Goal: Task Accomplishment & Management: Manage account settings

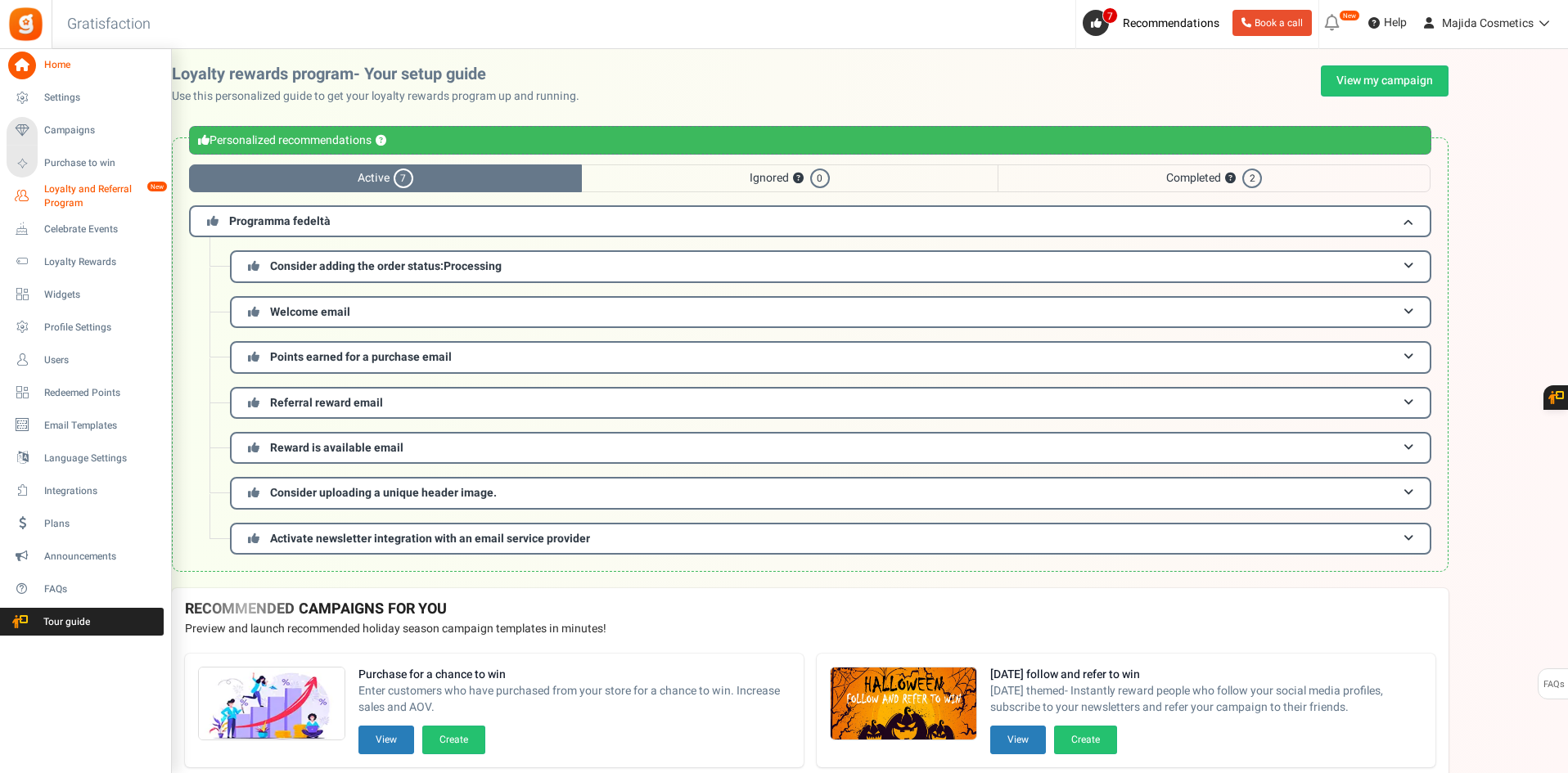
click at [61, 187] on span "Loyalty and Referral Program" at bounding box center [103, 197] width 119 height 28
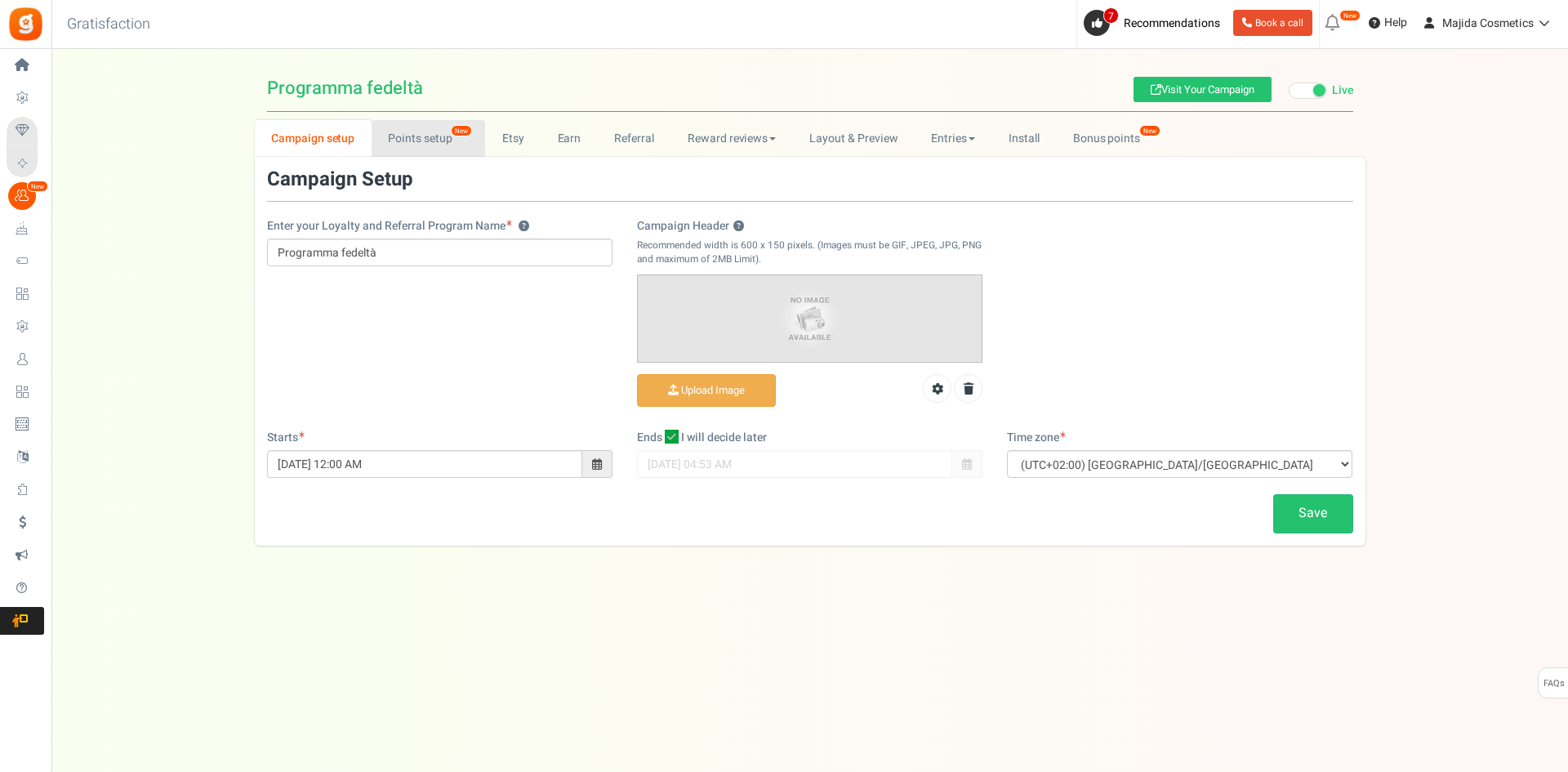
click at [430, 147] on link "Points setup New" at bounding box center [428, 138] width 113 height 37
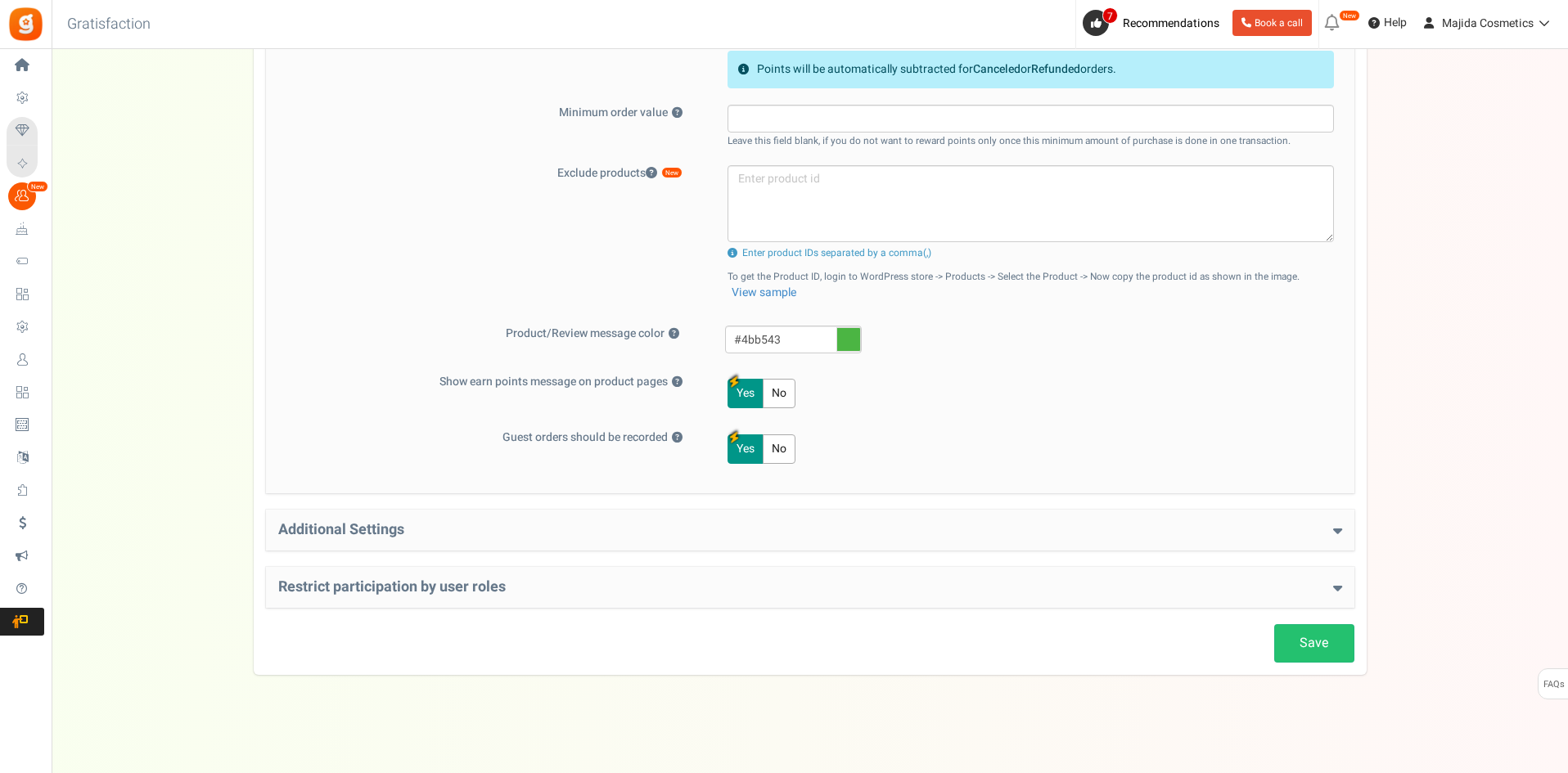
scroll to position [656, 0]
click at [606, 578] on h4 "Restrict participation by user roles" at bounding box center [810, 586] width 1064 height 17
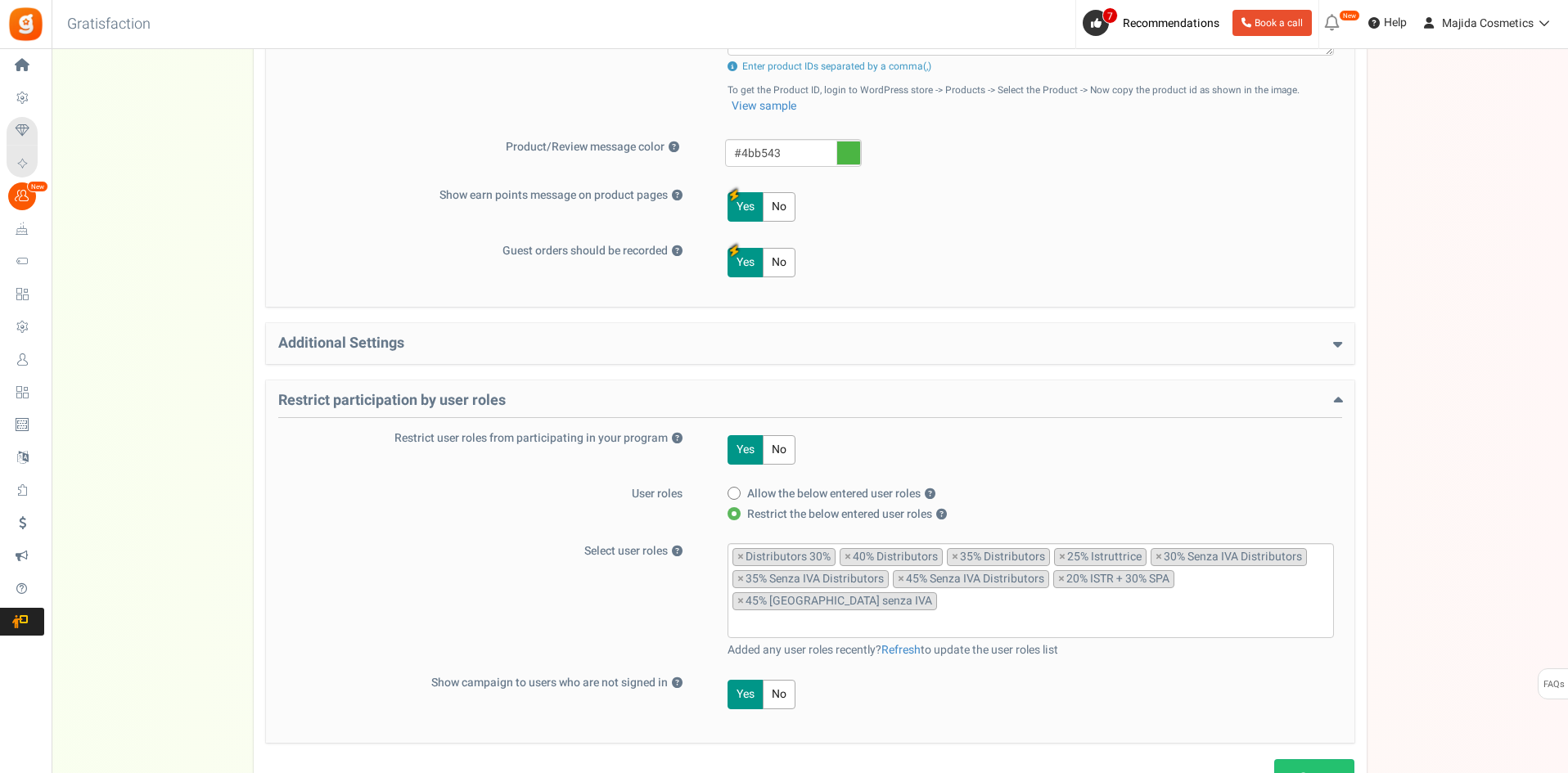
scroll to position [955, 0]
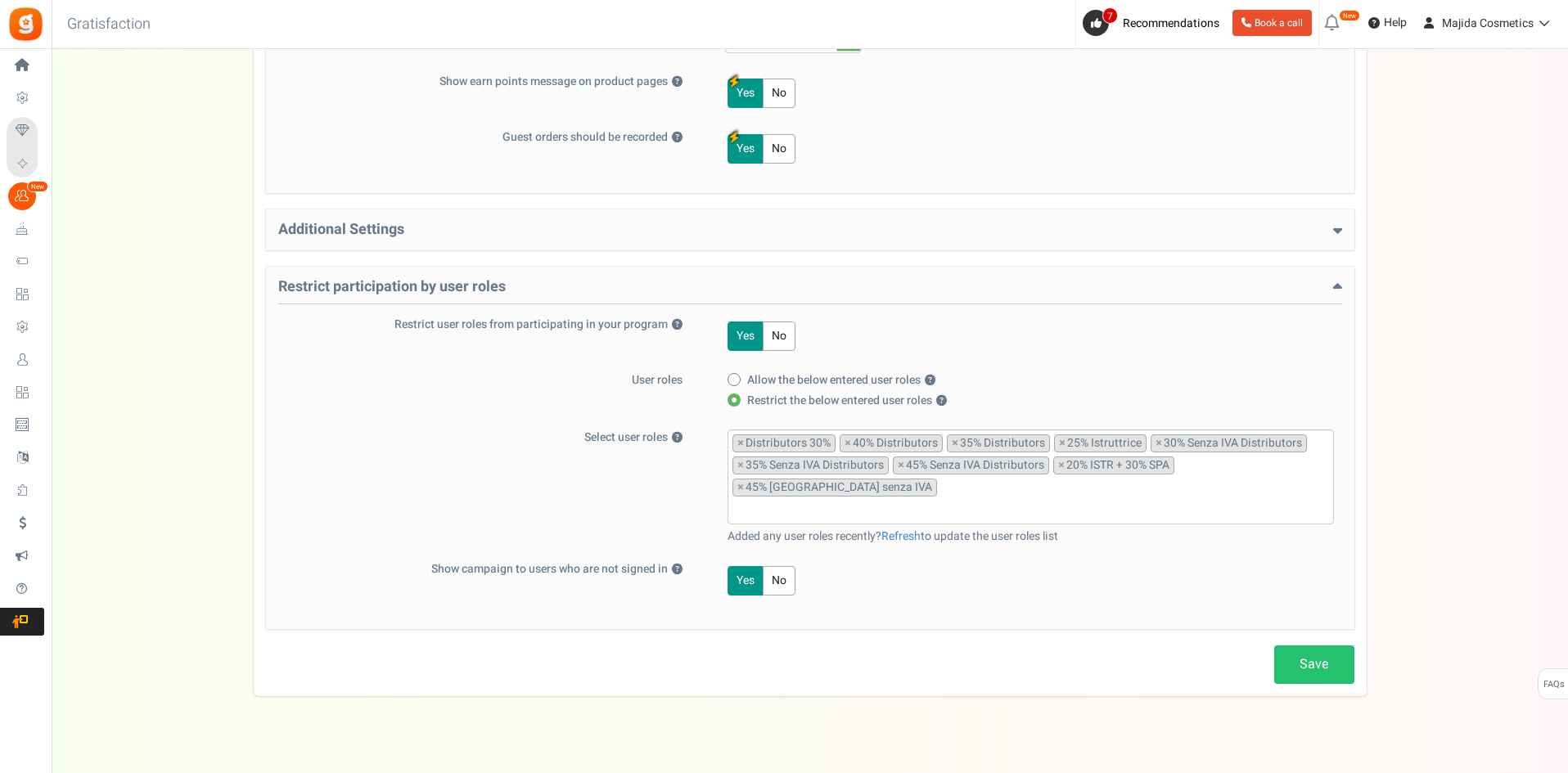
click at [903, 501] on input "search" at bounding box center [1031, 509] width 597 height 18
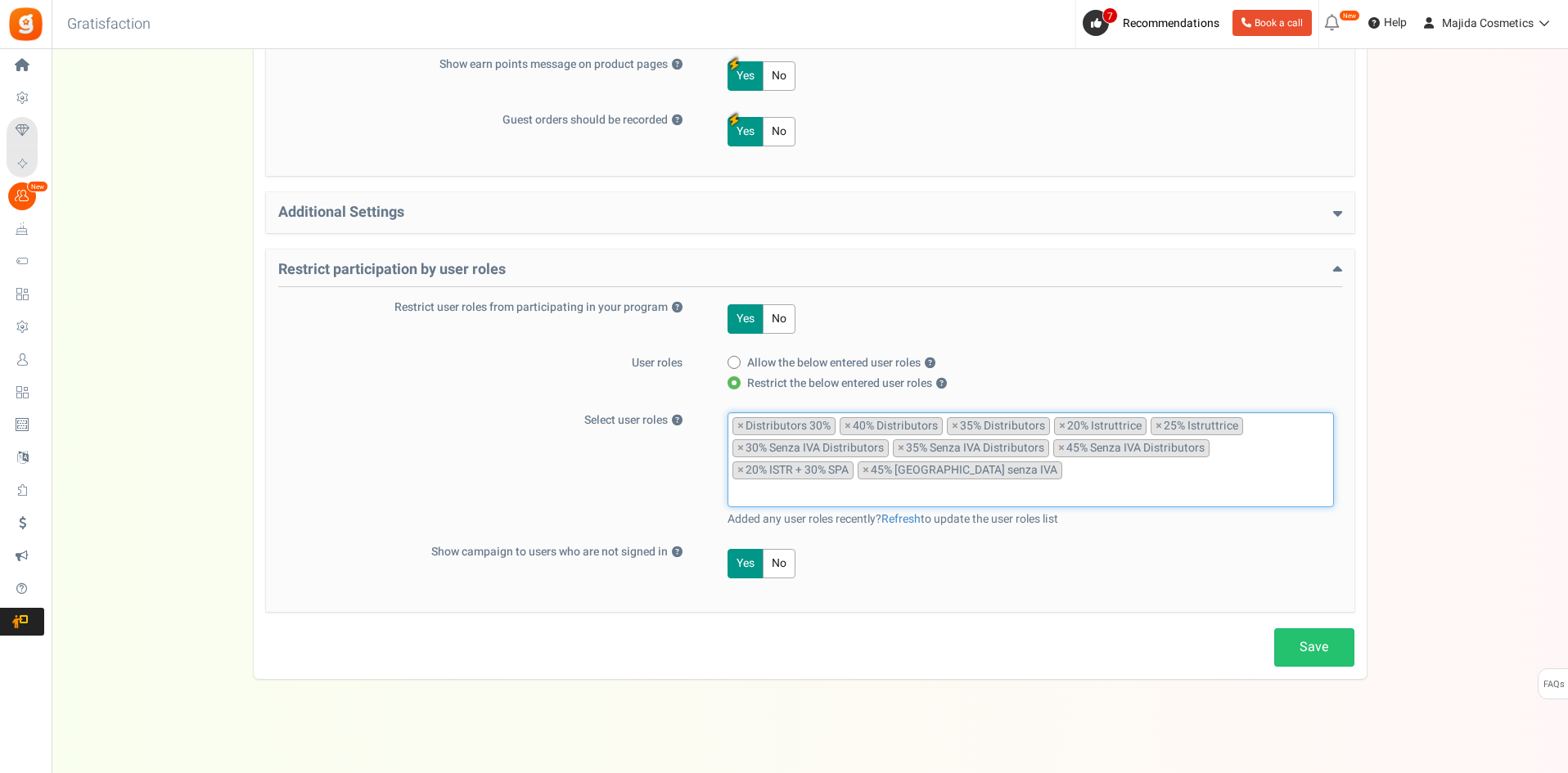
scroll to position [977, 0]
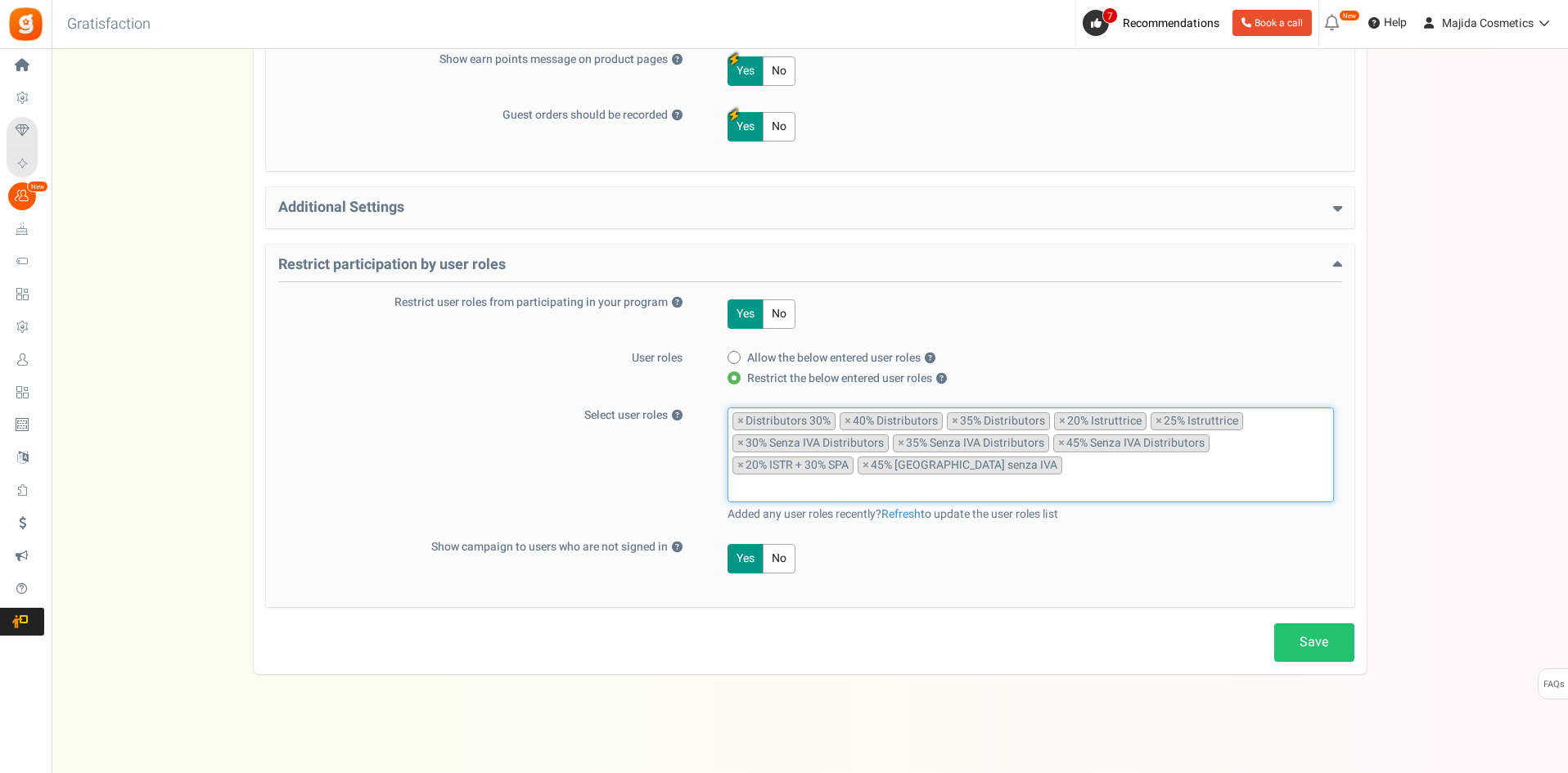
click at [816, 495] on input "search" at bounding box center [1031, 487] width 597 height 18
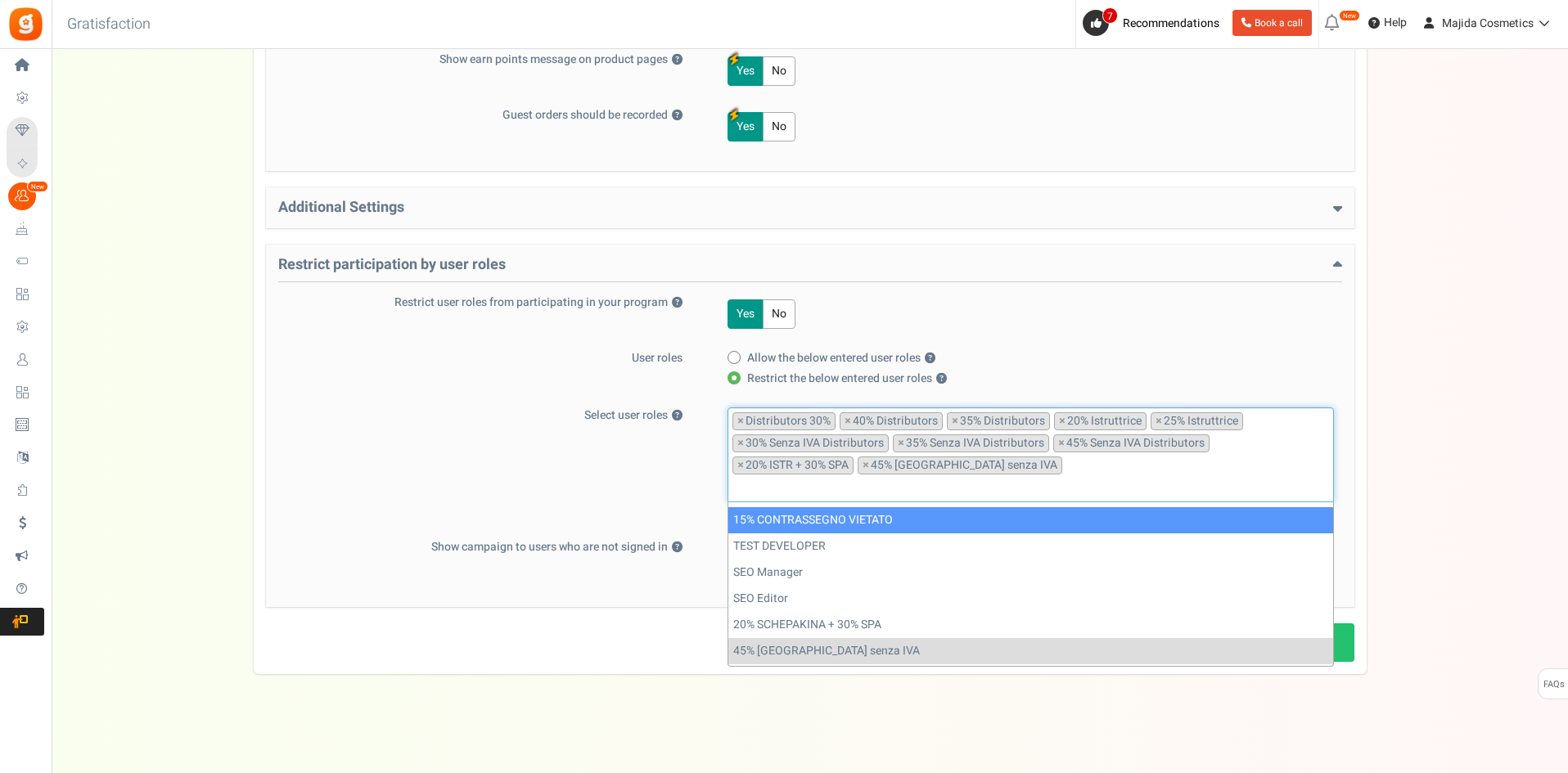
scroll to position [648, 0]
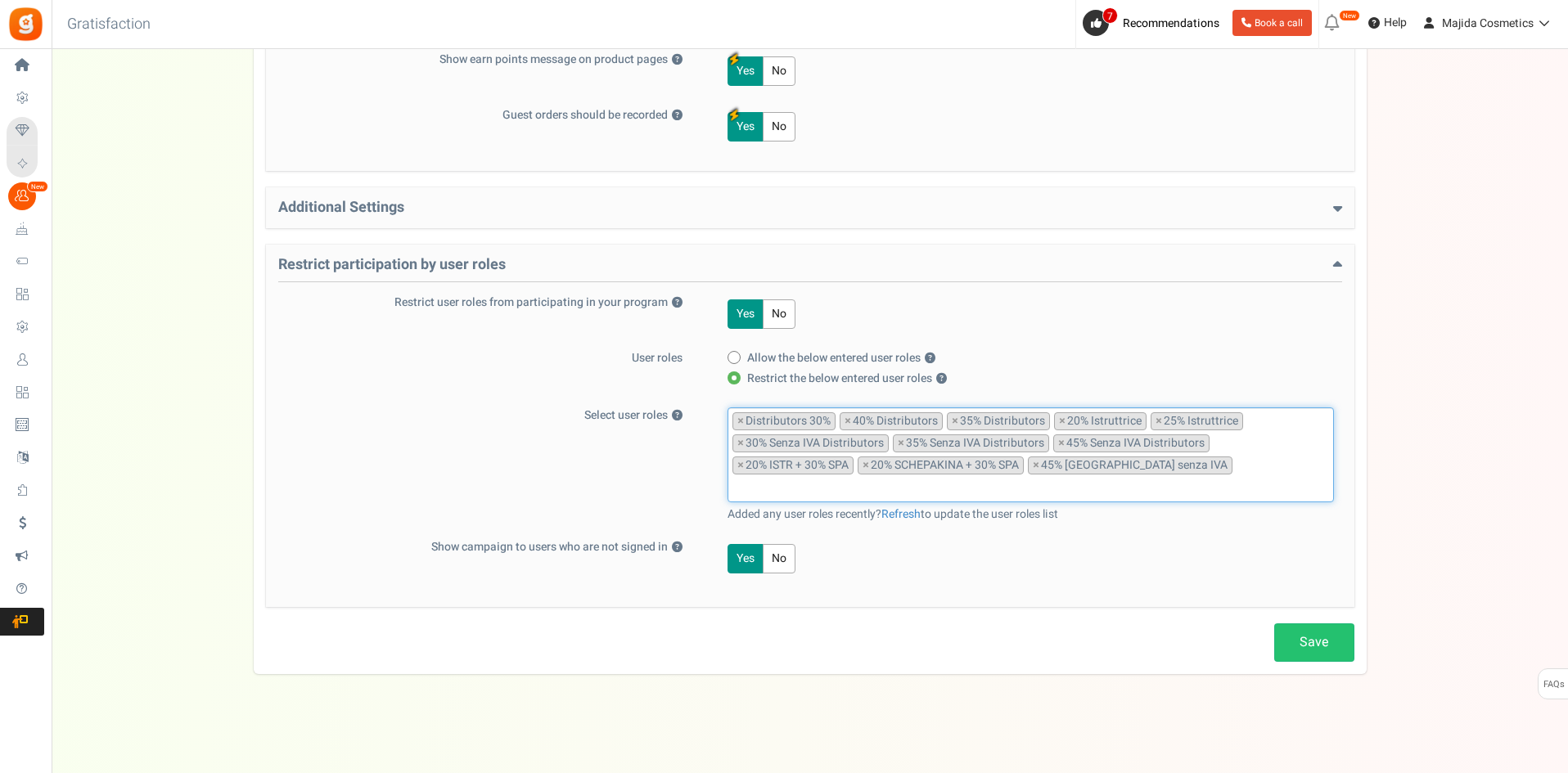
click at [833, 494] on input "search" at bounding box center [1031, 487] width 597 height 18
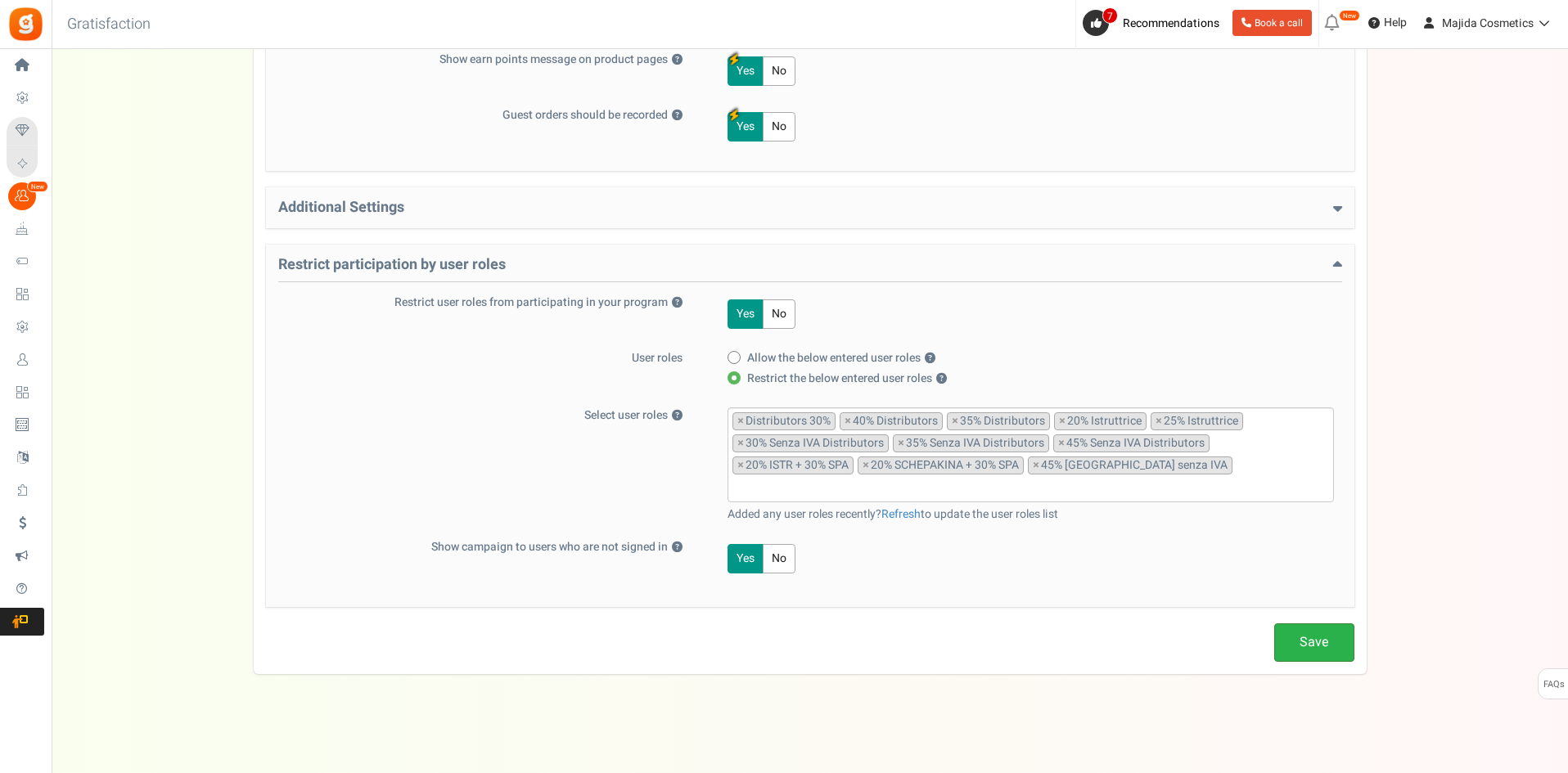
click at [1313, 639] on link "Save" at bounding box center [1313, 643] width 80 height 39
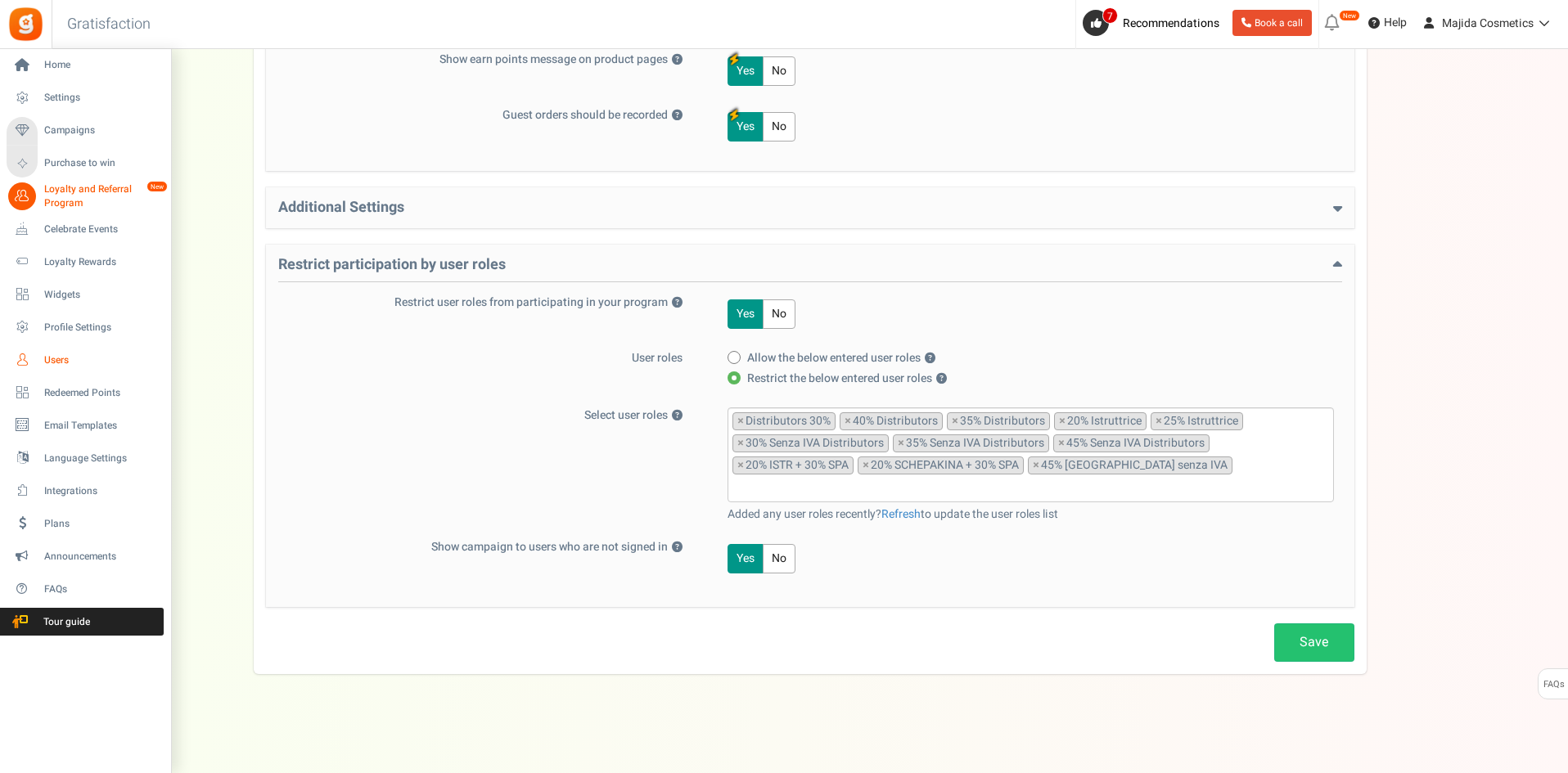
click at [61, 354] on span "Users" at bounding box center [102, 360] width 115 height 14
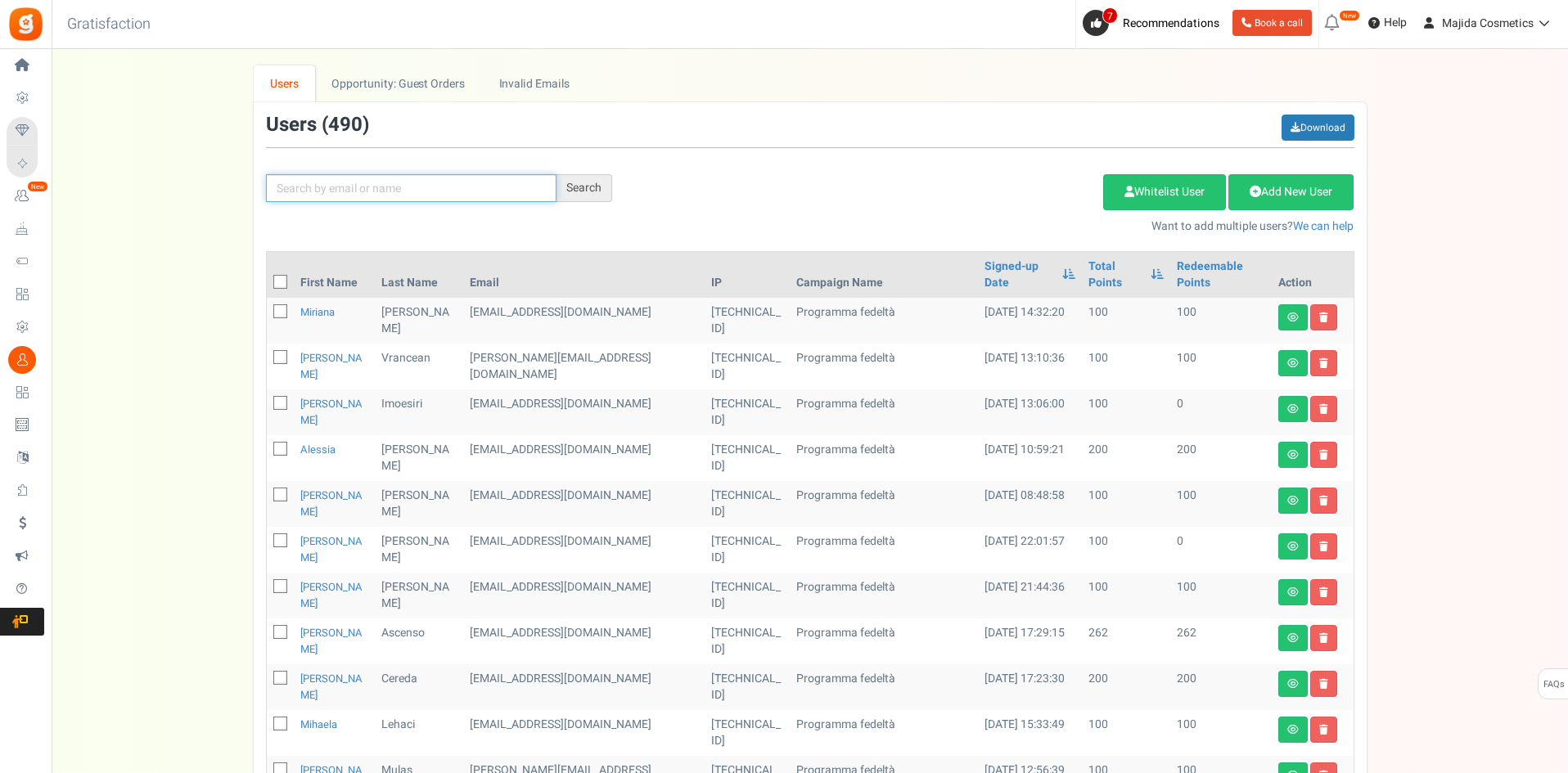
click at [428, 195] on input "text" at bounding box center [411, 188] width 291 height 28
paste input "beautyqueen.lido@gmail.com"
type input "beautyqueen.lido@gmail.com"
click at [578, 194] on div "Search" at bounding box center [584, 188] width 55 height 28
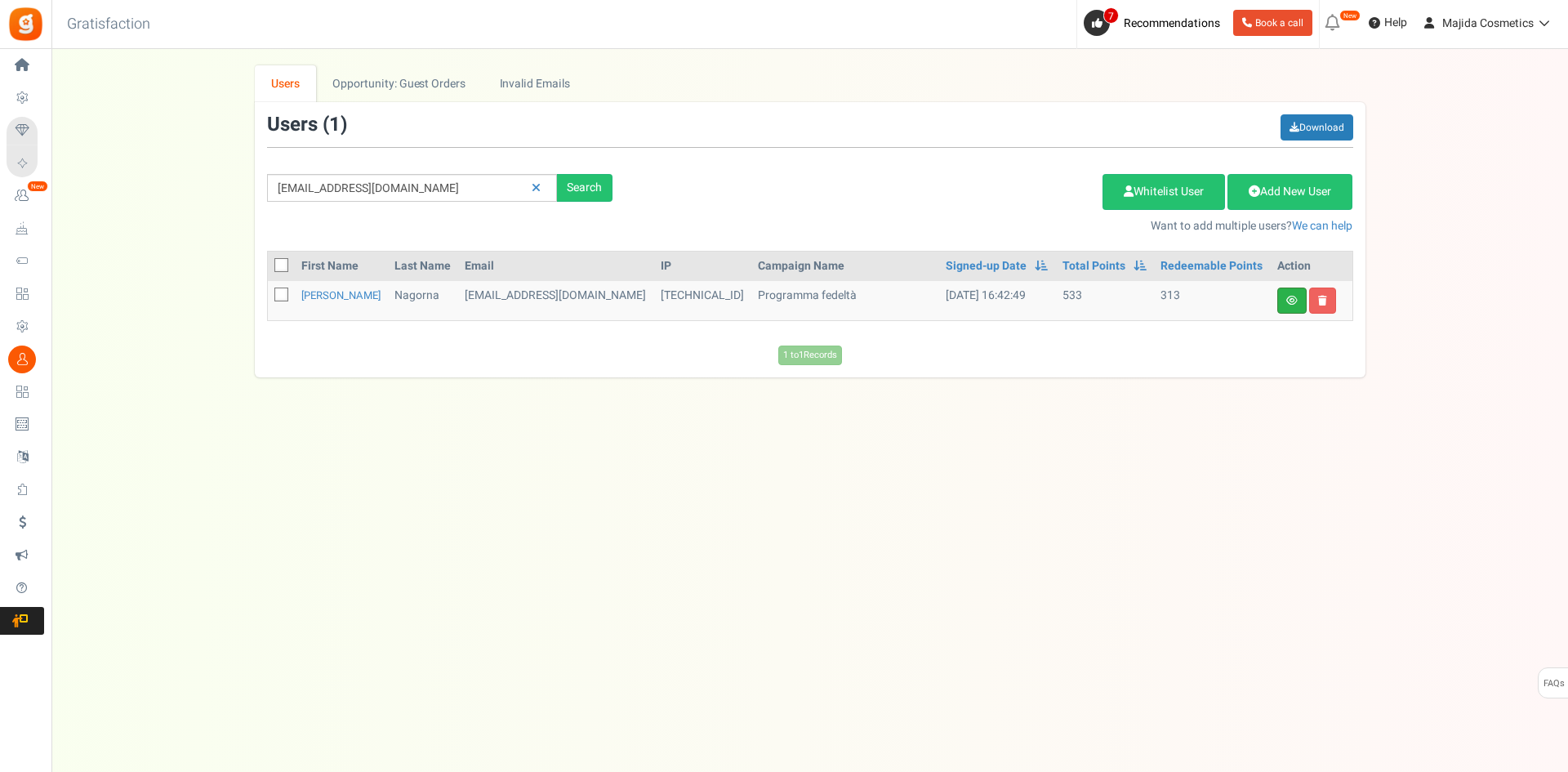
click at [1280, 303] on link at bounding box center [1292, 301] width 29 height 26
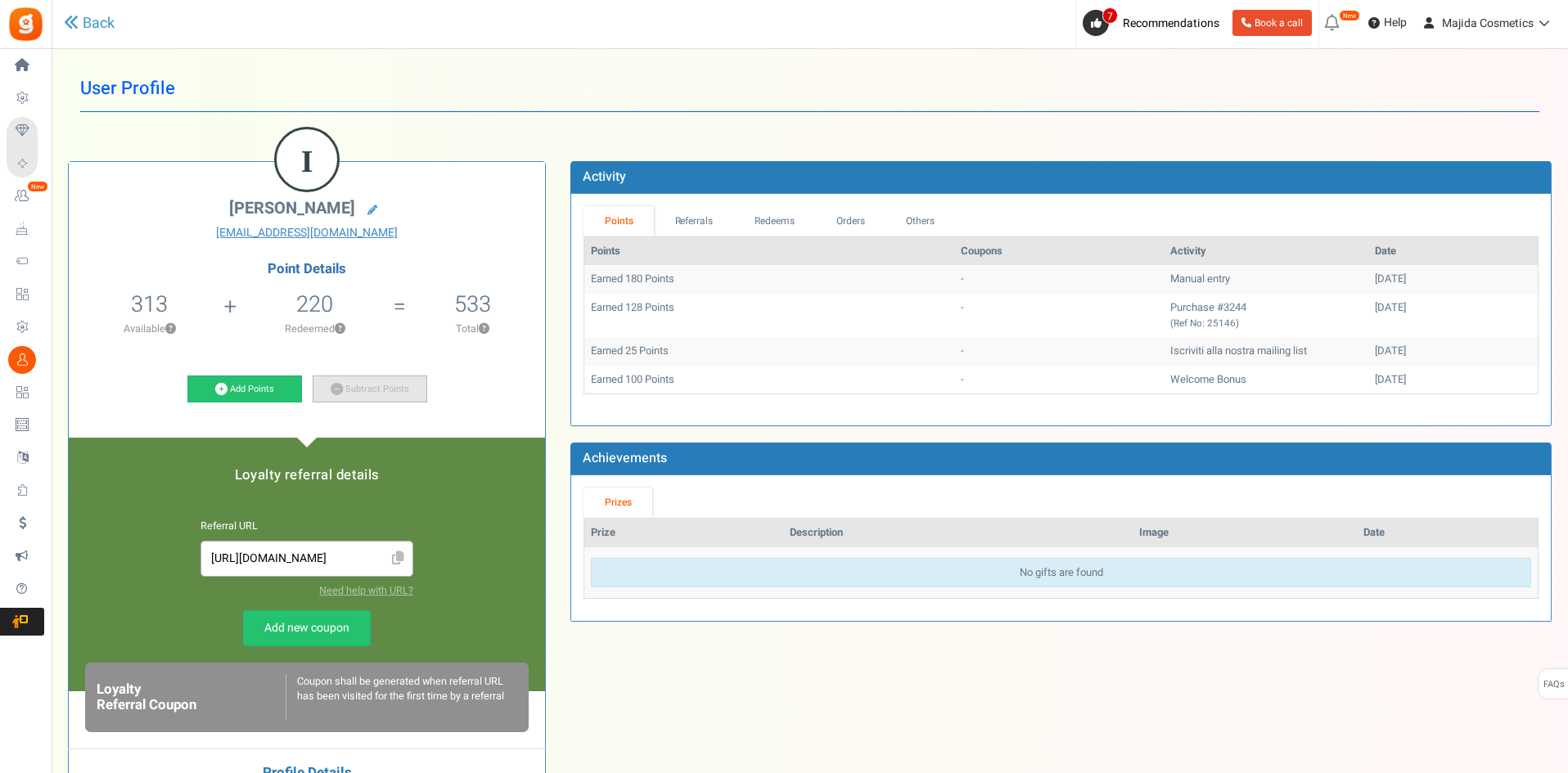
click at [380, 380] on link "Subtract Points" at bounding box center [369, 390] width 115 height 28
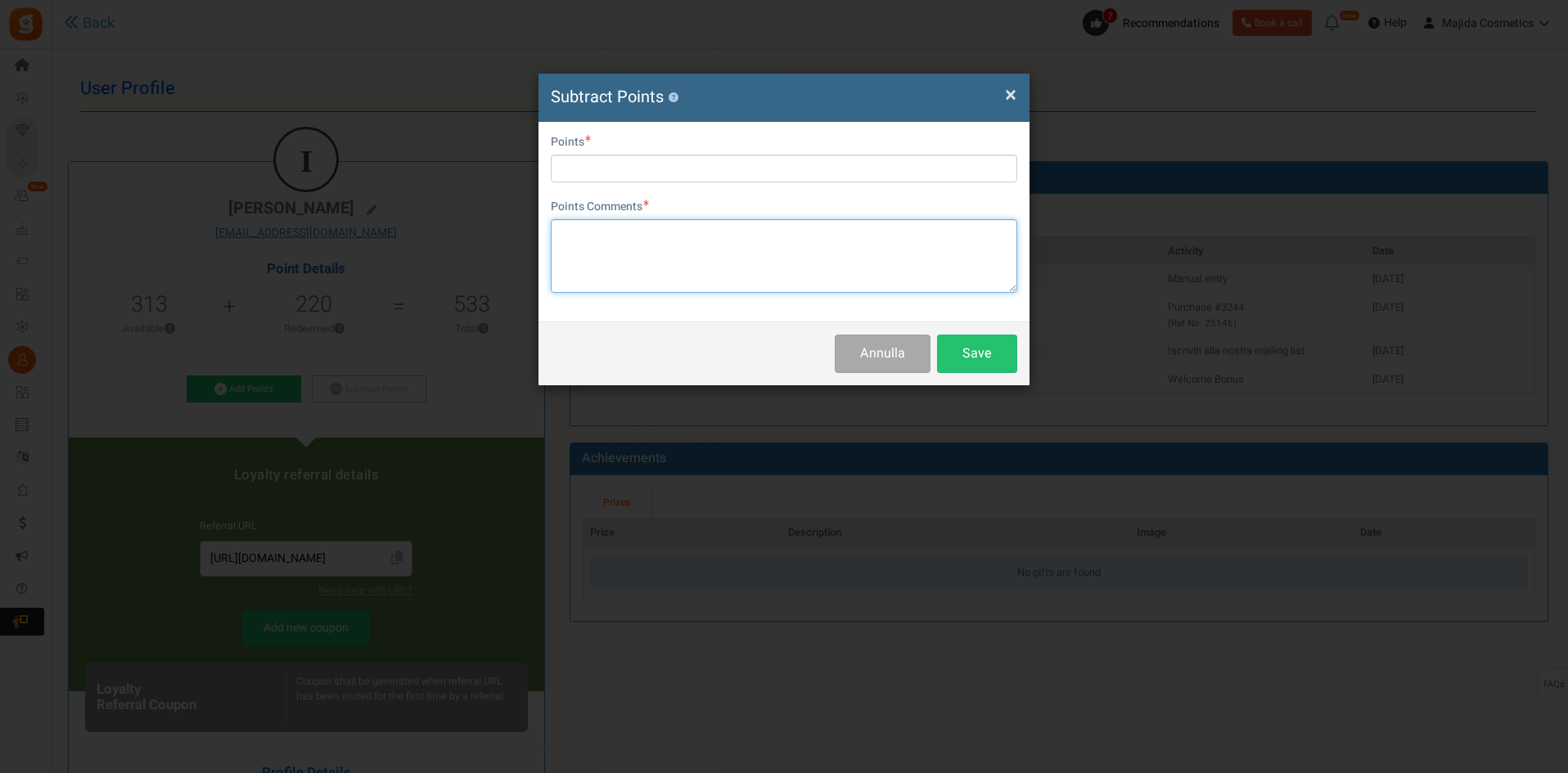
click at [657, 251] on textarea at bounding box center [783, 256] width 466 height 74
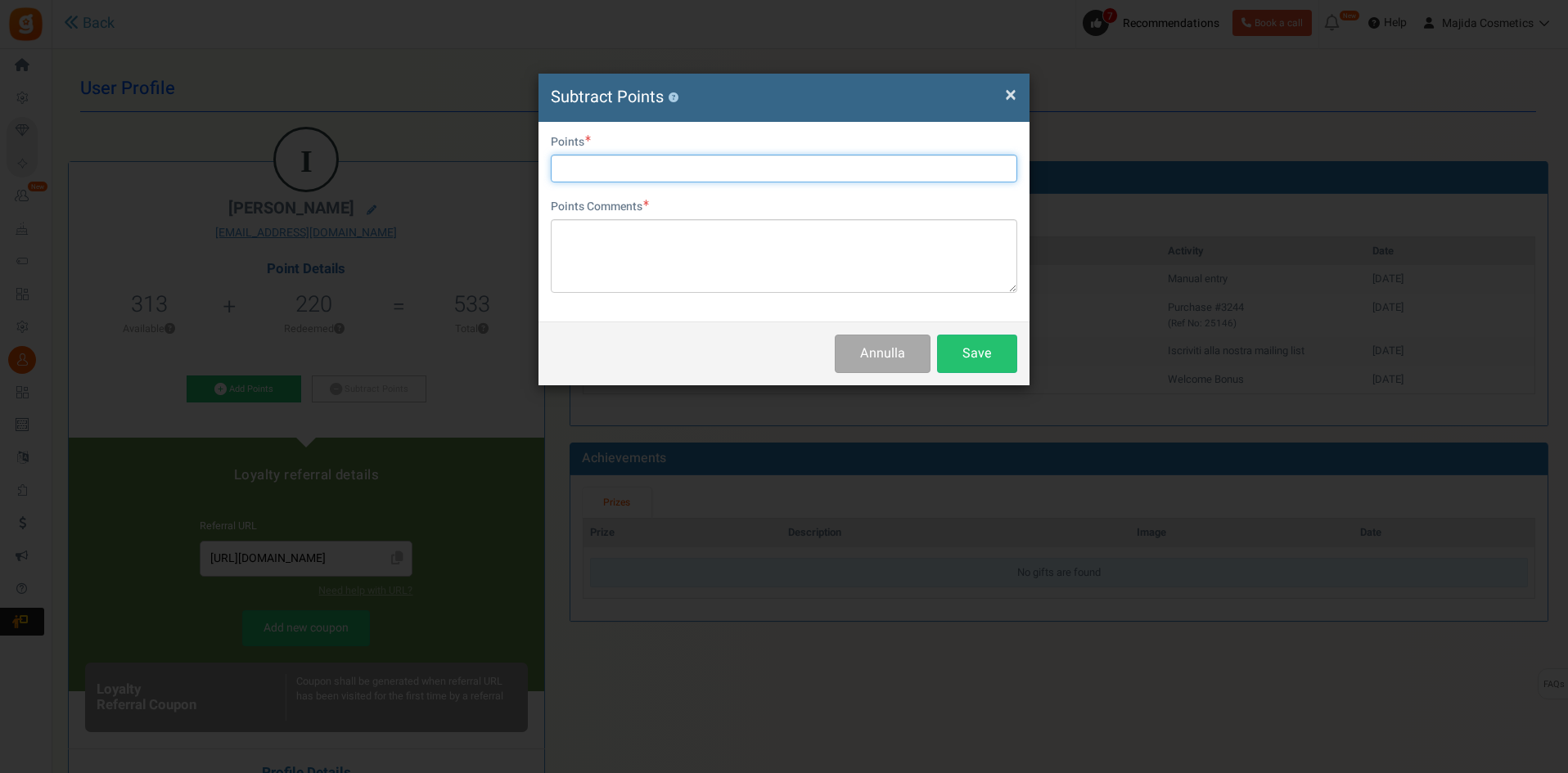
click at [604, 172] on input "text" at bounding box center [783, 168] width 466 height 28
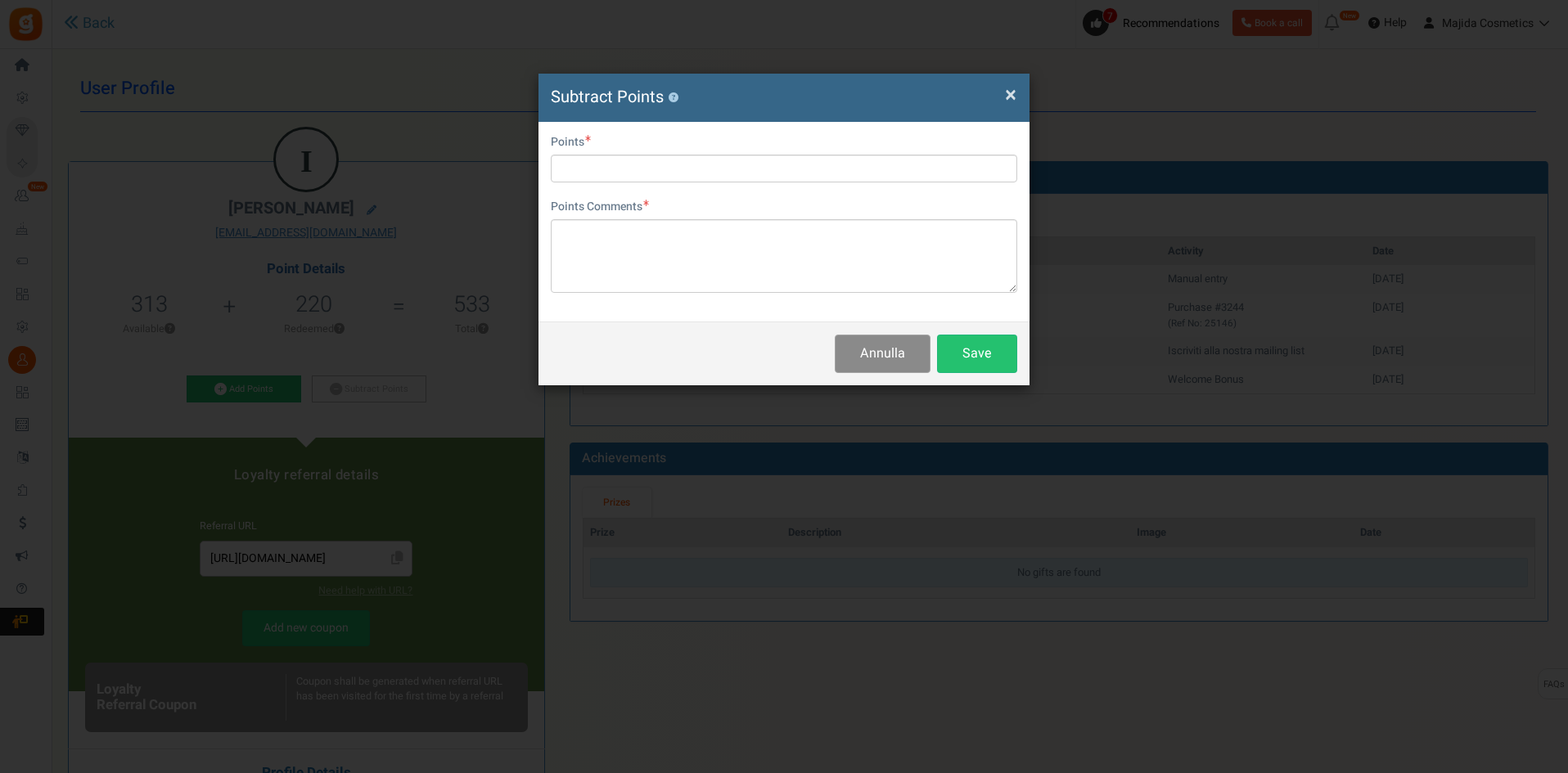
click at [888, 348] on button "Annulla" at bounding box center [883, 354] width 96 height 39
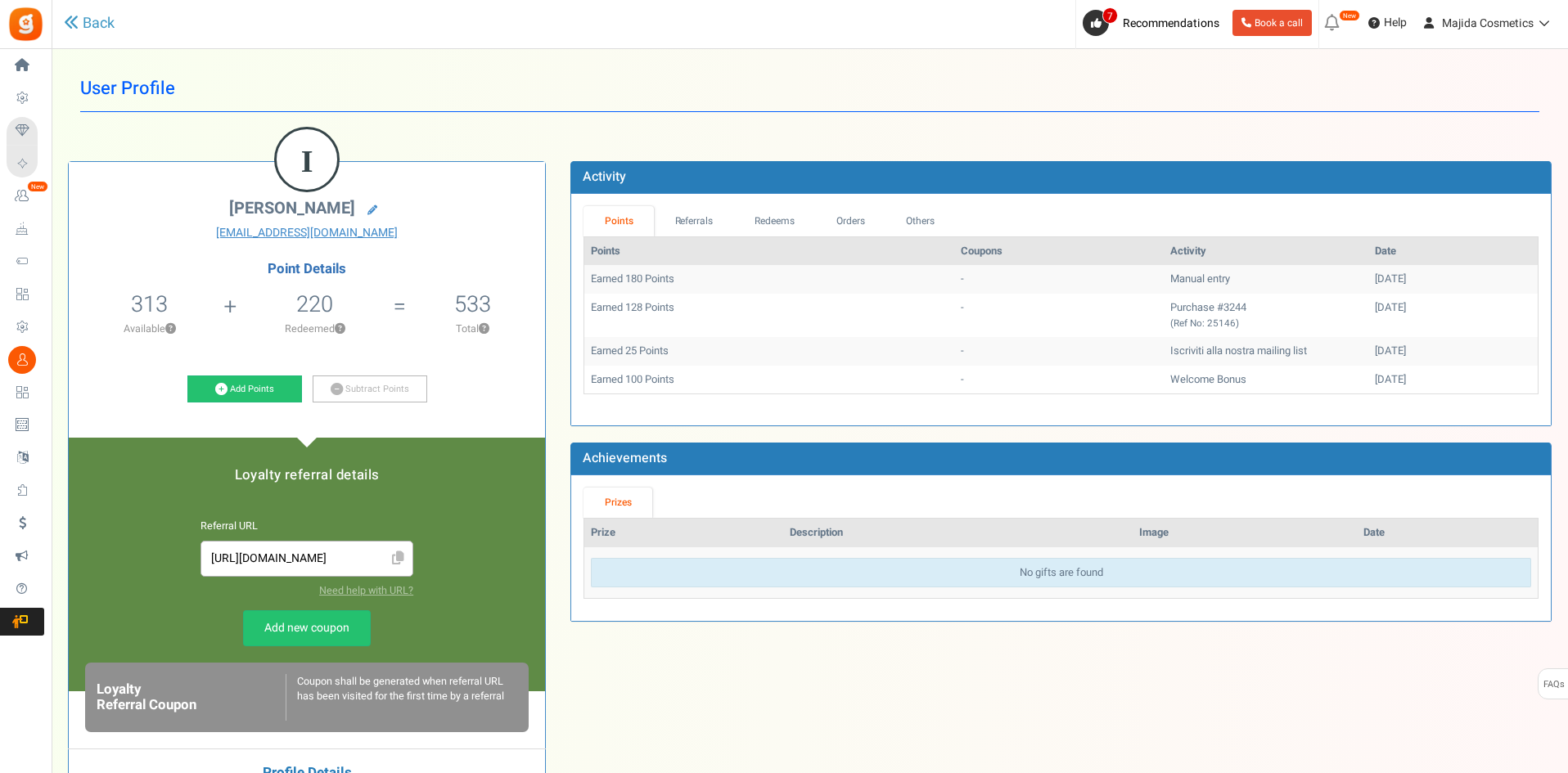
click at [978, 723] on div "I Iryna Nagorna beautyqueen.lido@gmail.com Point Details 313 313 Redeemable 0 E…" at bounding box center [809, 561] width 1508 height 849
click at [1007, 709] on div "I Iryna Nagorna beautyqueen.lido@gmail.com Point Details 313 313 Redeemable 0 E…" at bounding box center [809, 561] width 1508 height 849
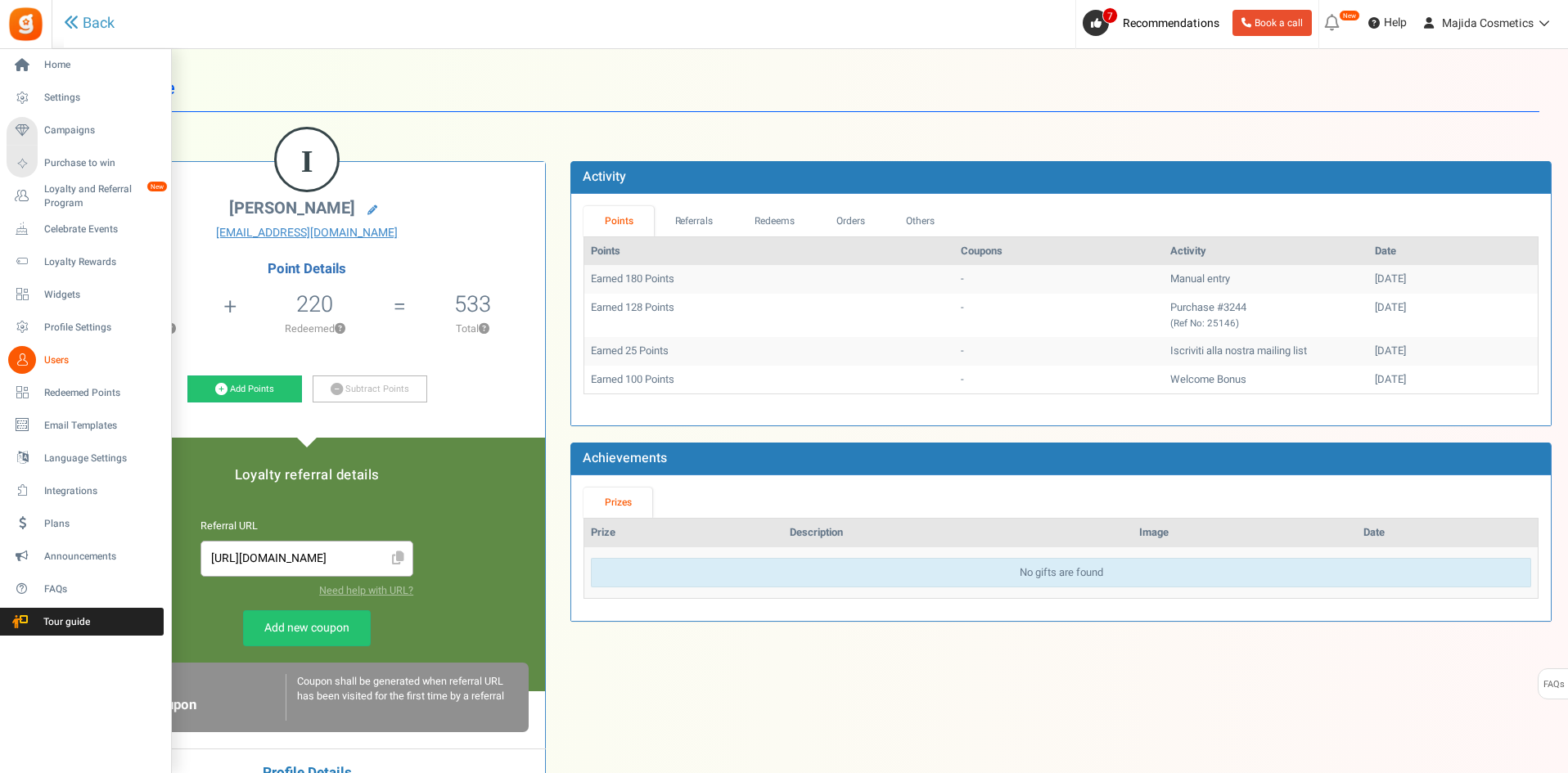
click at [63, 362] on span "Users" at bounding box center [102, 360] width 115 height 14
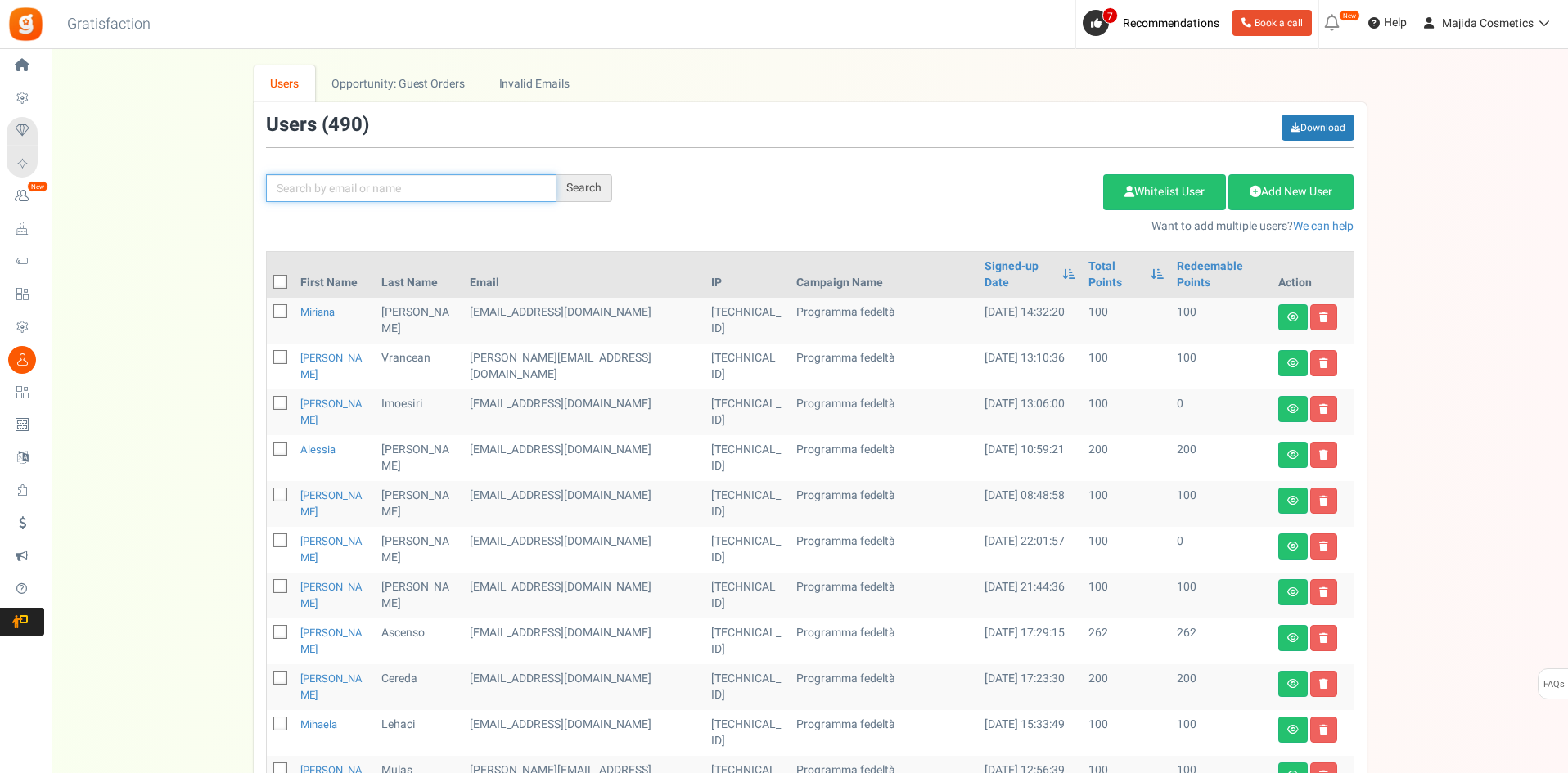
click at [426, 193] on input "text" at bounding box center [411, 188] width 291 height 28
type input "з"
click at [441, 187] on input "text" at bounding box center [411, 188] width 291 height 28
type input "[PERSON_NAME]"
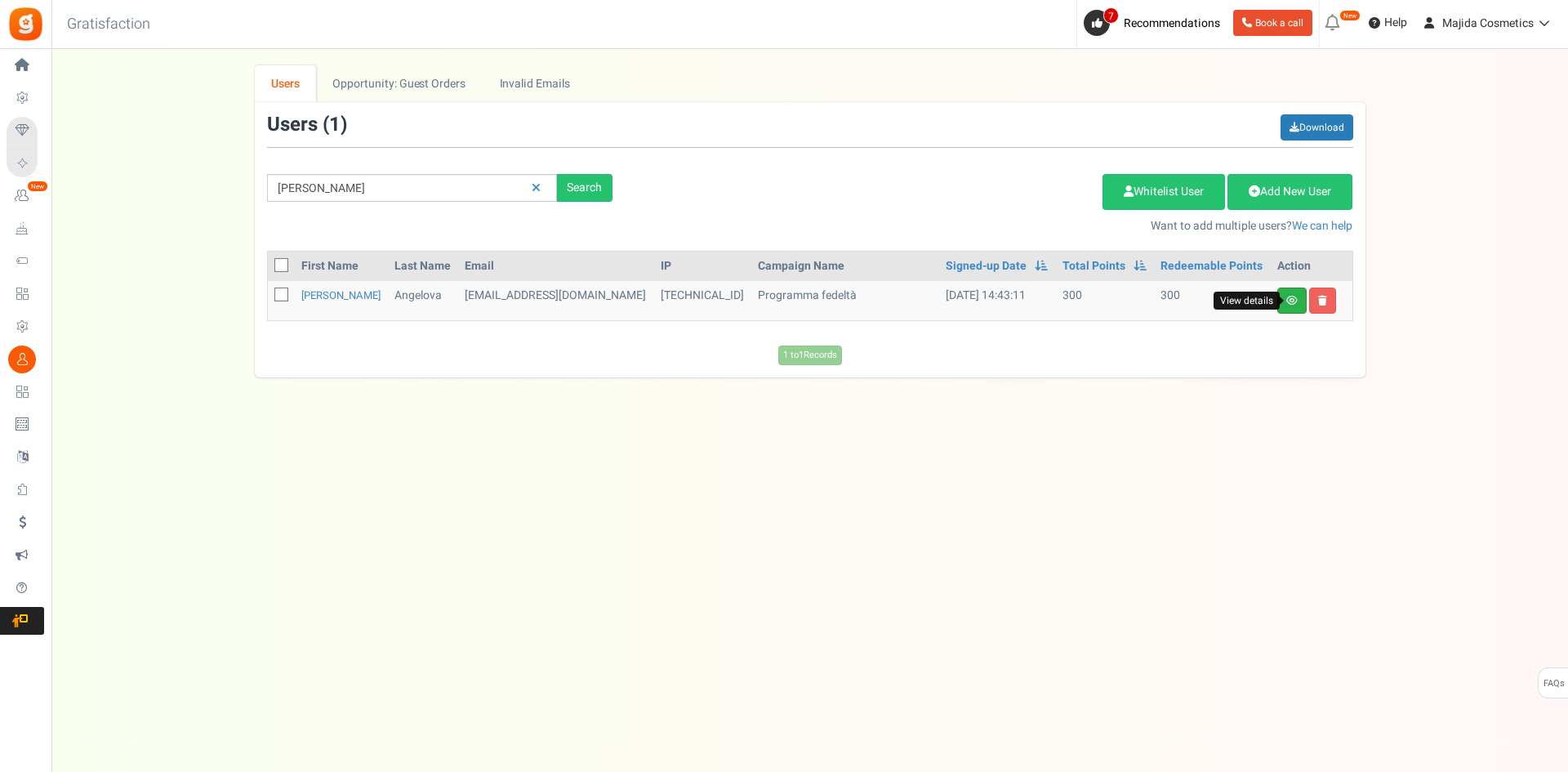
click at [1292, 303] on icon at bounding box center [1291, 301] width 11 height 10
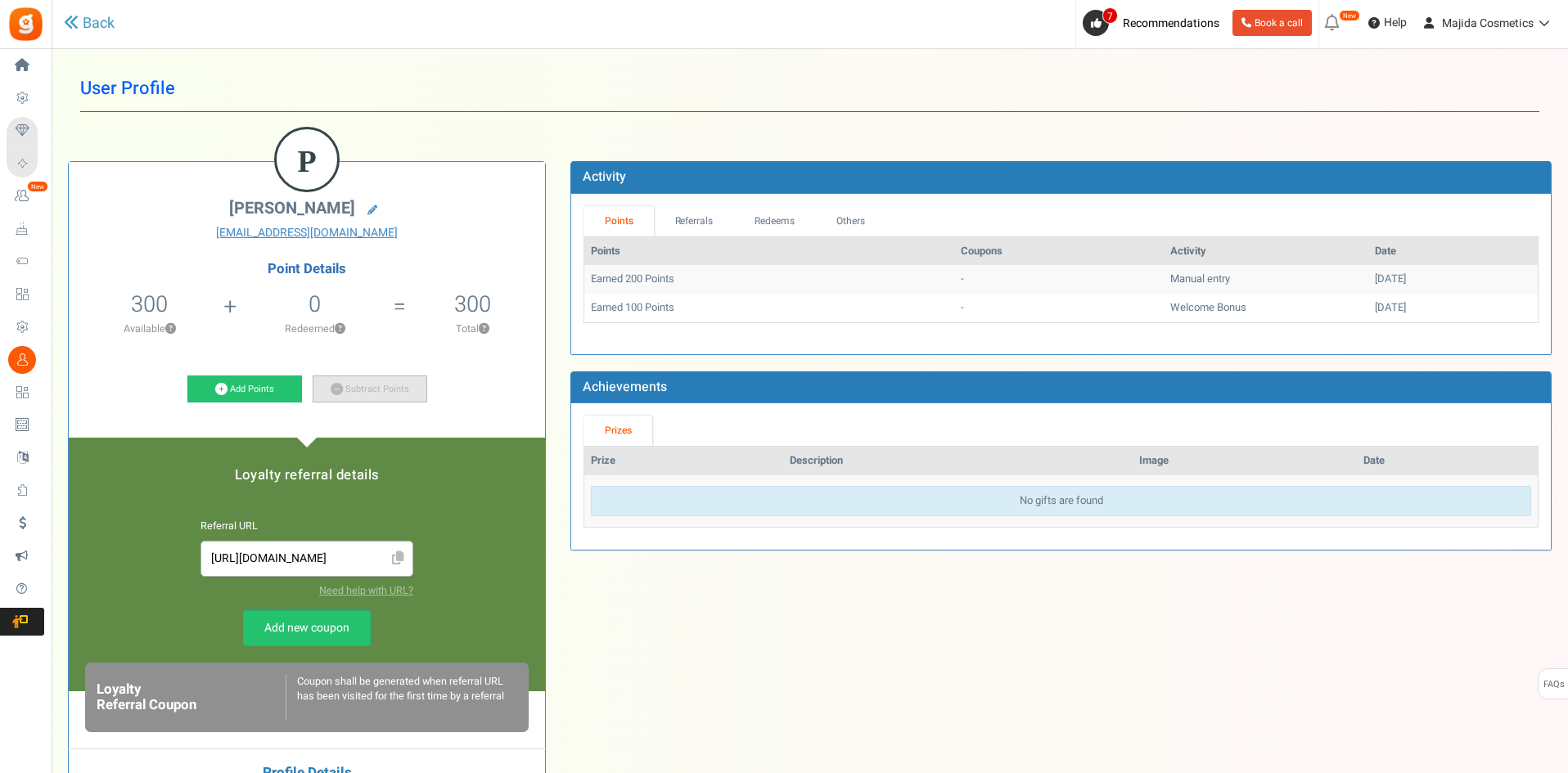
click at [395, 386] on link "Subtract Points" at bounding box center [369, 390] width 115 height 28
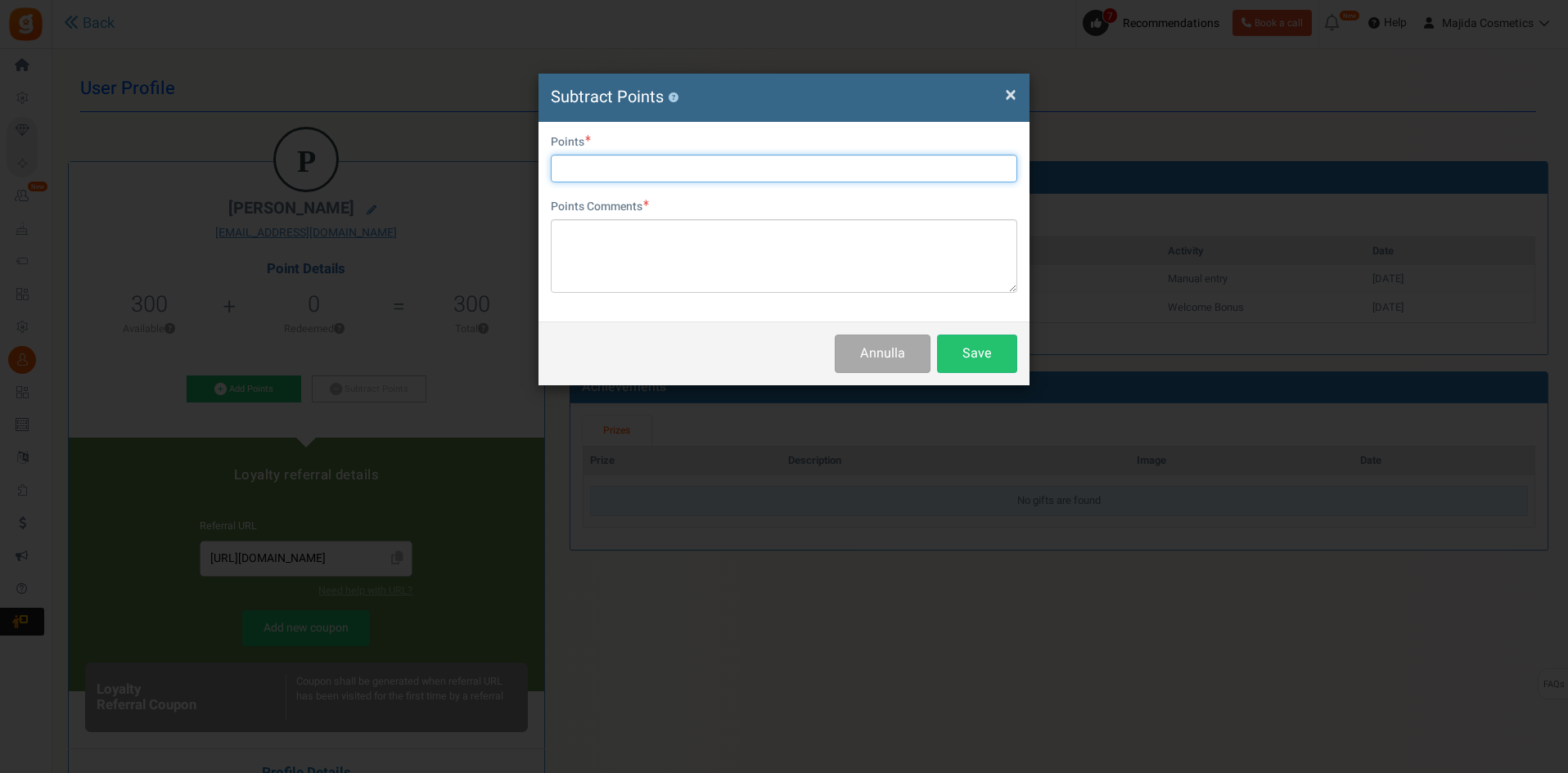
click at [584, 166] on input "text" at bounding box center [783, 168] width 466 height 28
type input "300"
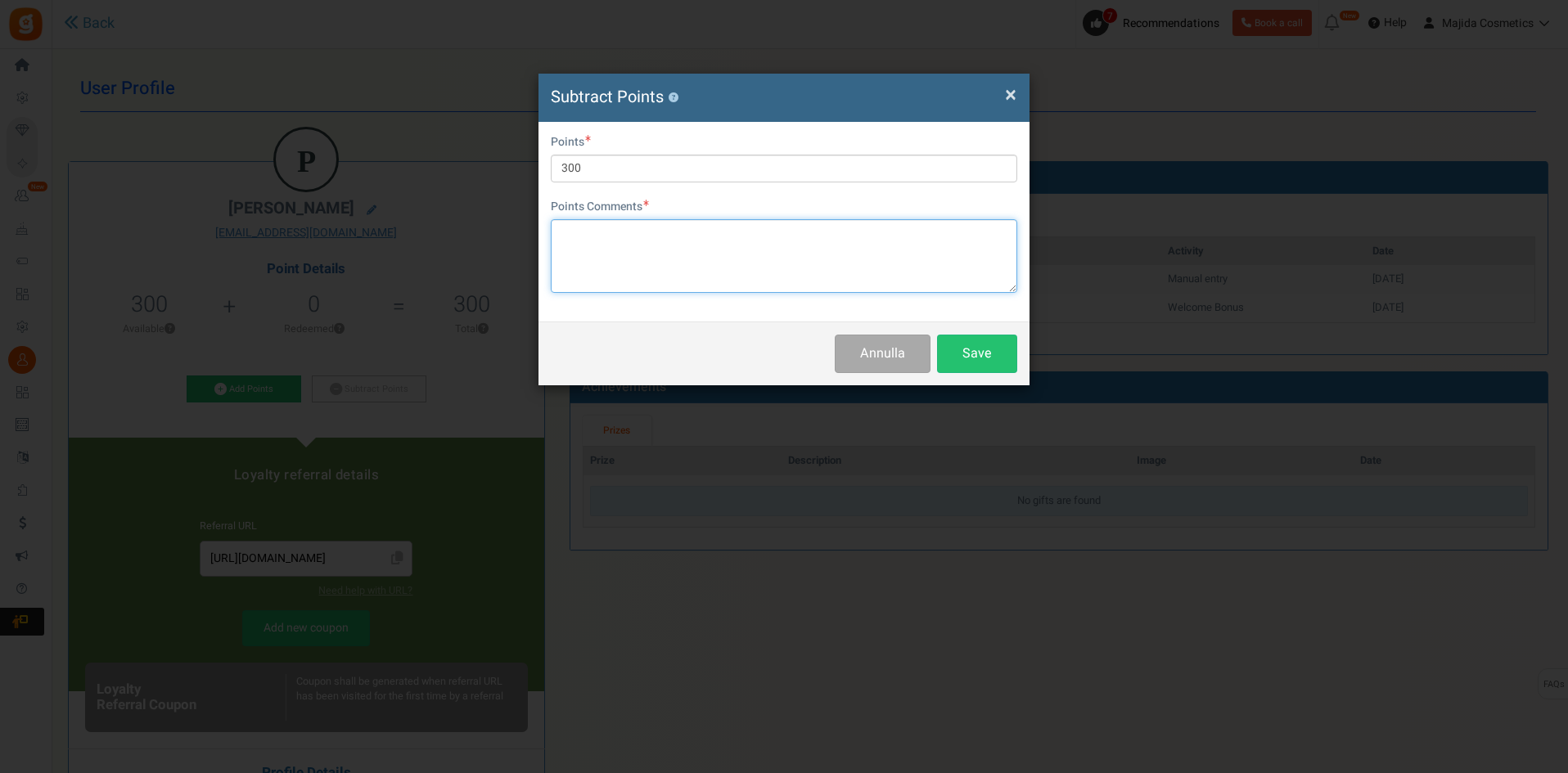
click at [624, 248] on textarea at bounding box center [783, 256] width 466 height 74
type textarea "."
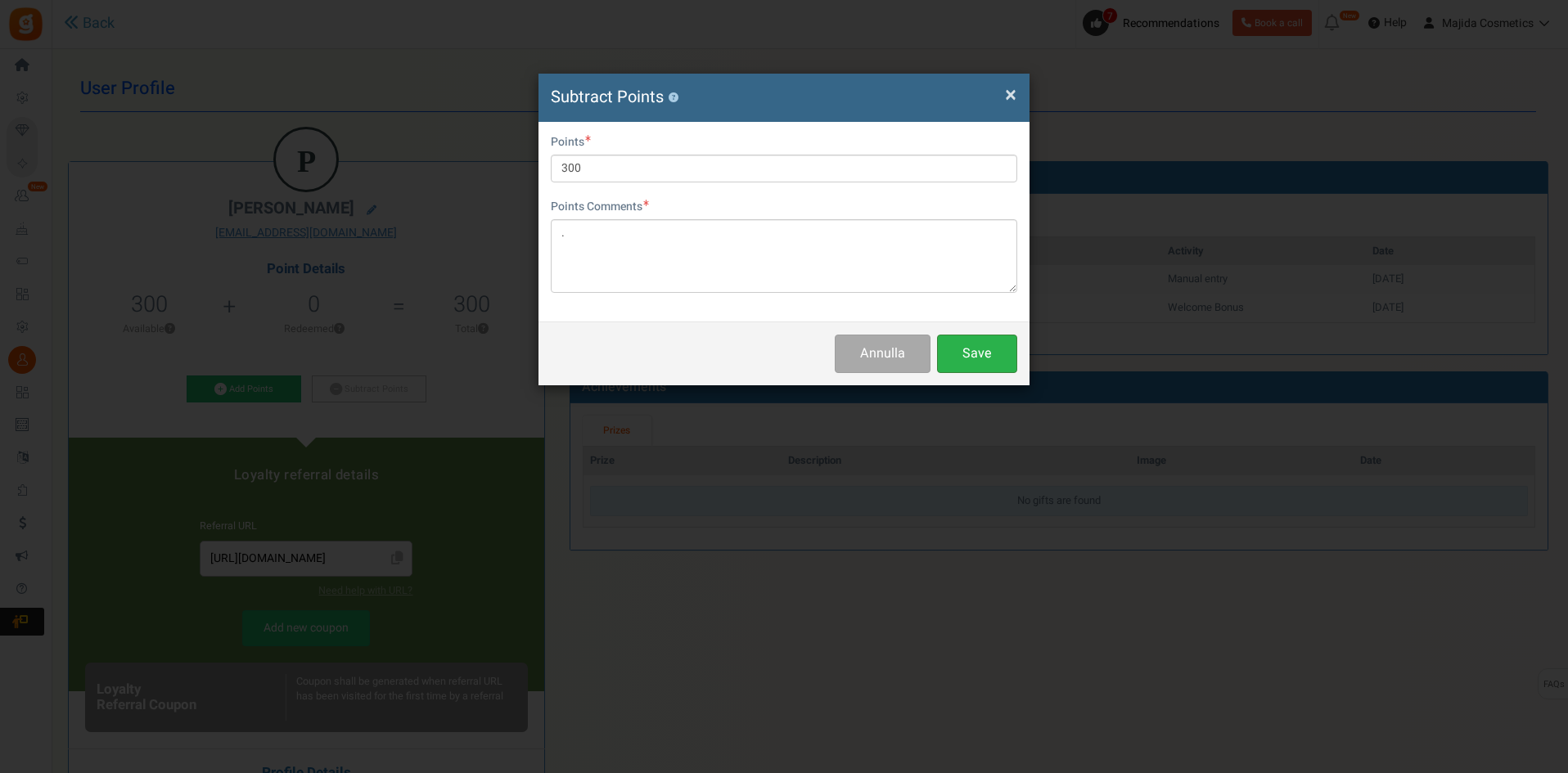
click at [951, 346] on button "Save" at bounding box center [976, 354] width 80 height 39
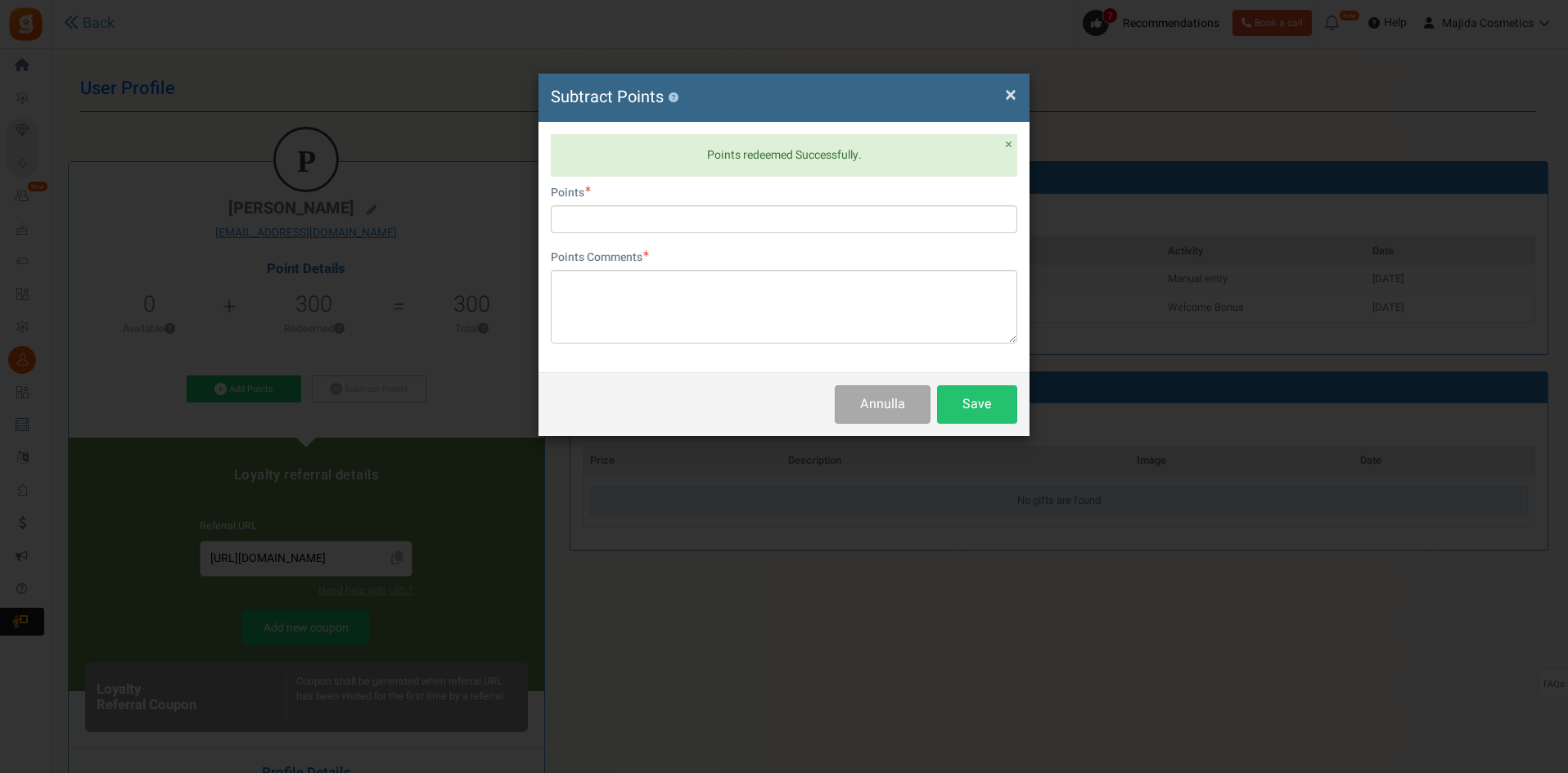
click at [1012, 98] on span "×" at bounding box center [1010, 95] width 11 height 31
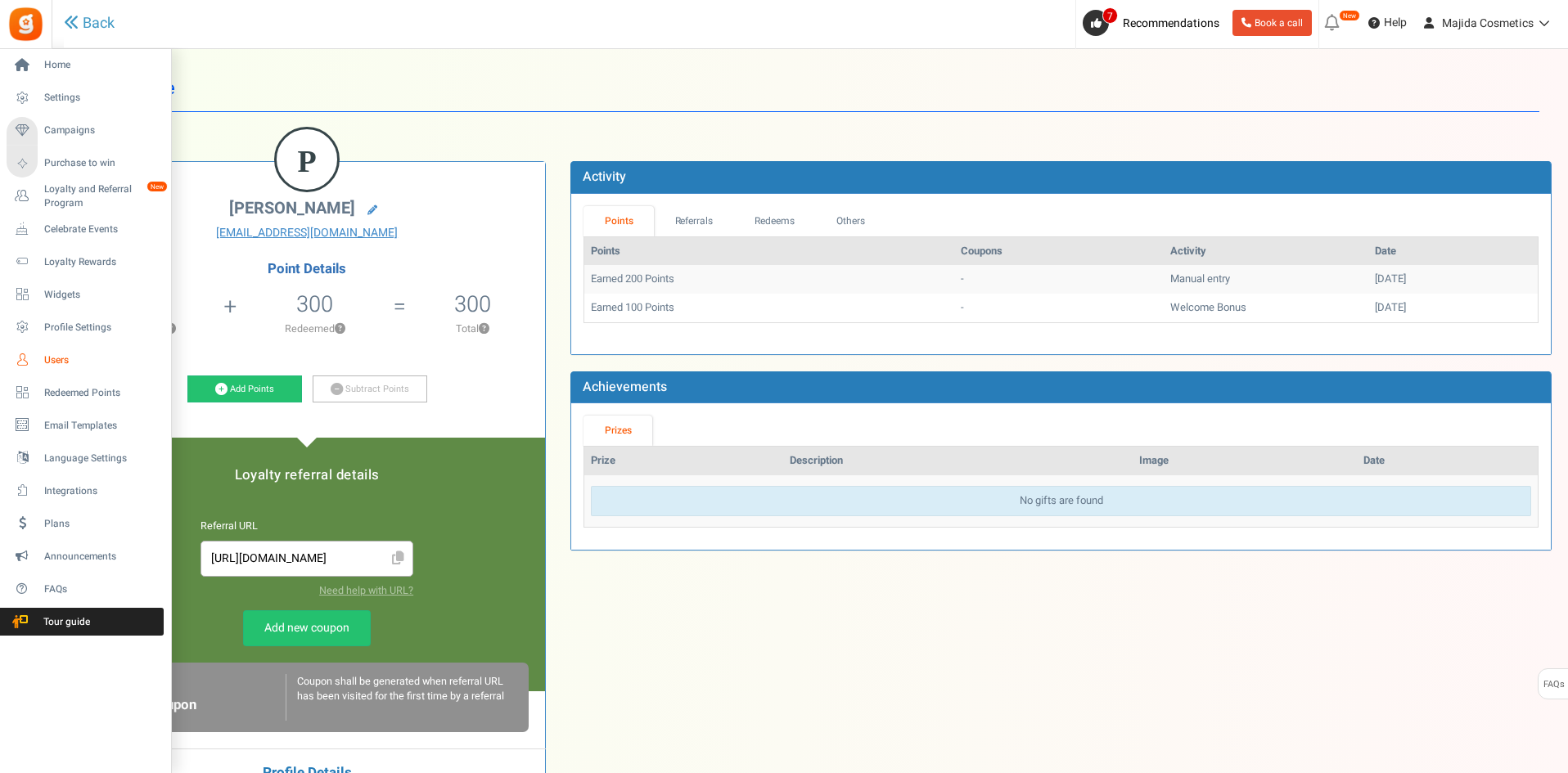
click at [50, 361] on span "Users" at bounding box center [102, 360] width 115 height 14
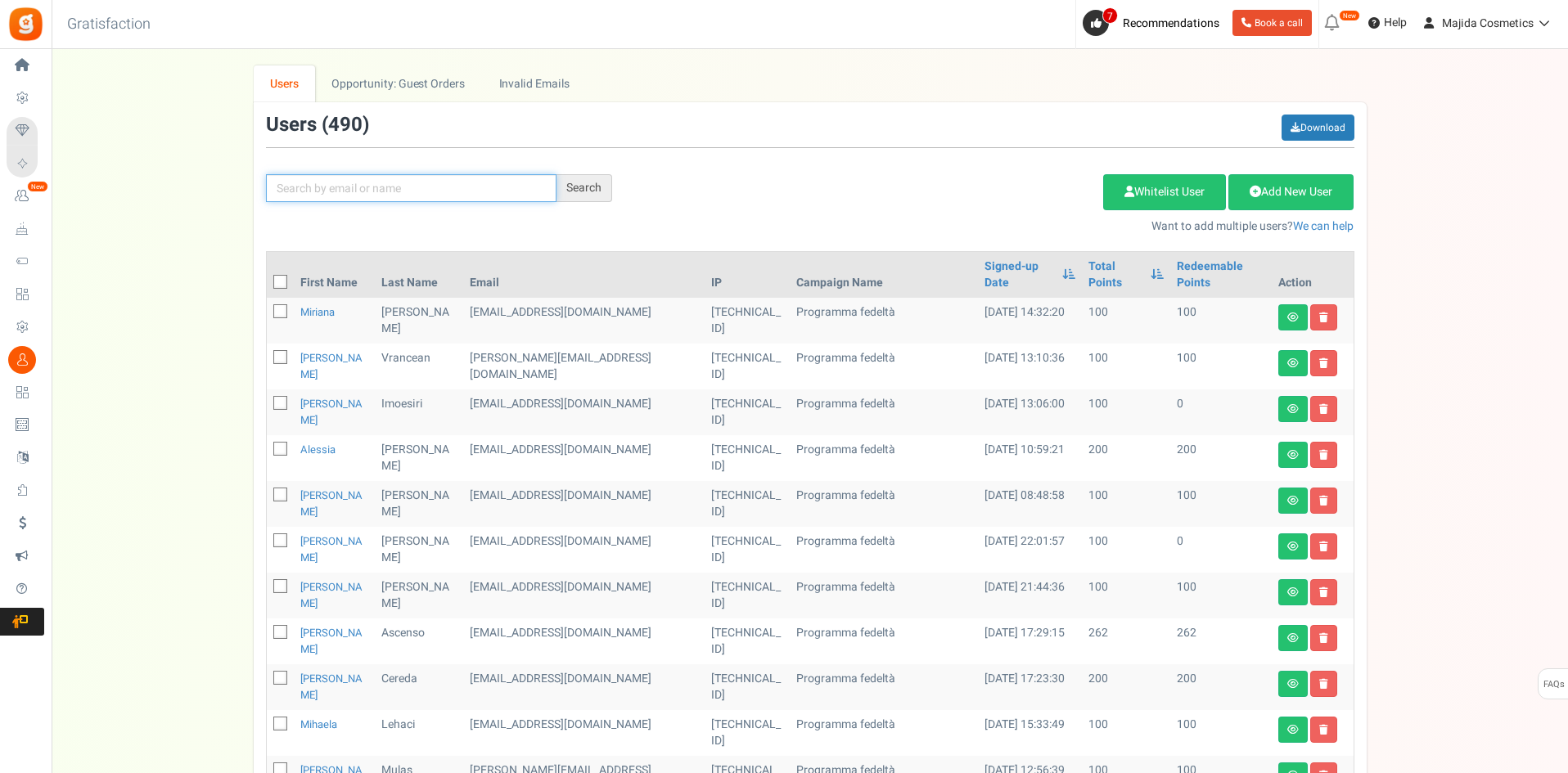
click at [460, 184] on input "text" at bounding box center [411, 188] width 291 height 28
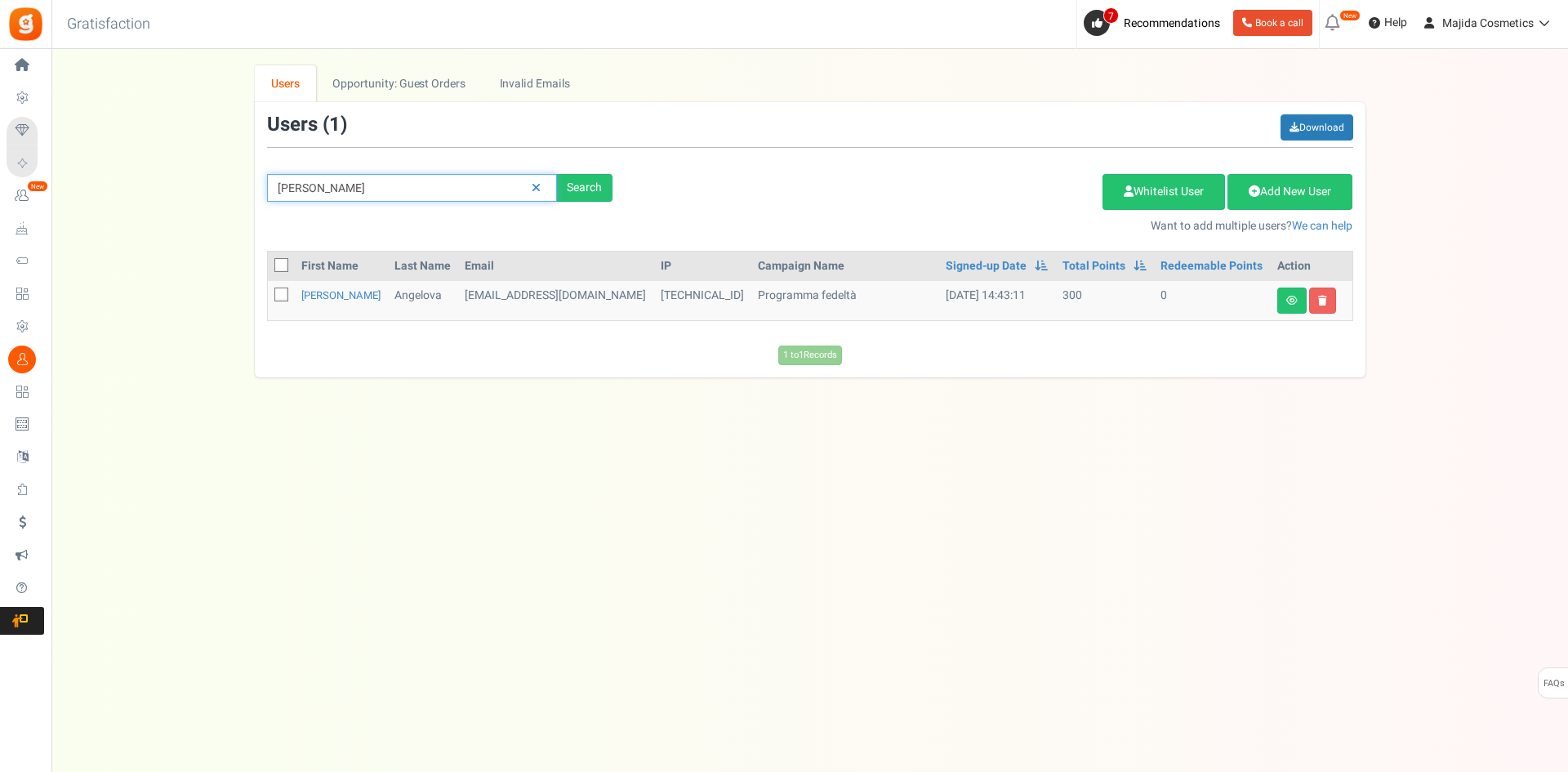
drag, startPoint x: 253, startPoint y: 188, endPoint x: 87, endPoint y: 197, distance: 166.2
click at [87, 197] on div "We've rolled out a NEW FEATURE! convert potential guest orders to customers. Ch…" at bounding box center [810, 221] width 1484 height 312
paste input "[PERSON_NAME][EMAIL_ADDRESS][PERSON_NAME][DOMAIN_NAME]"
click at [572, 186] on div "Search" at bounding box center [584, 188] width 55 height 28
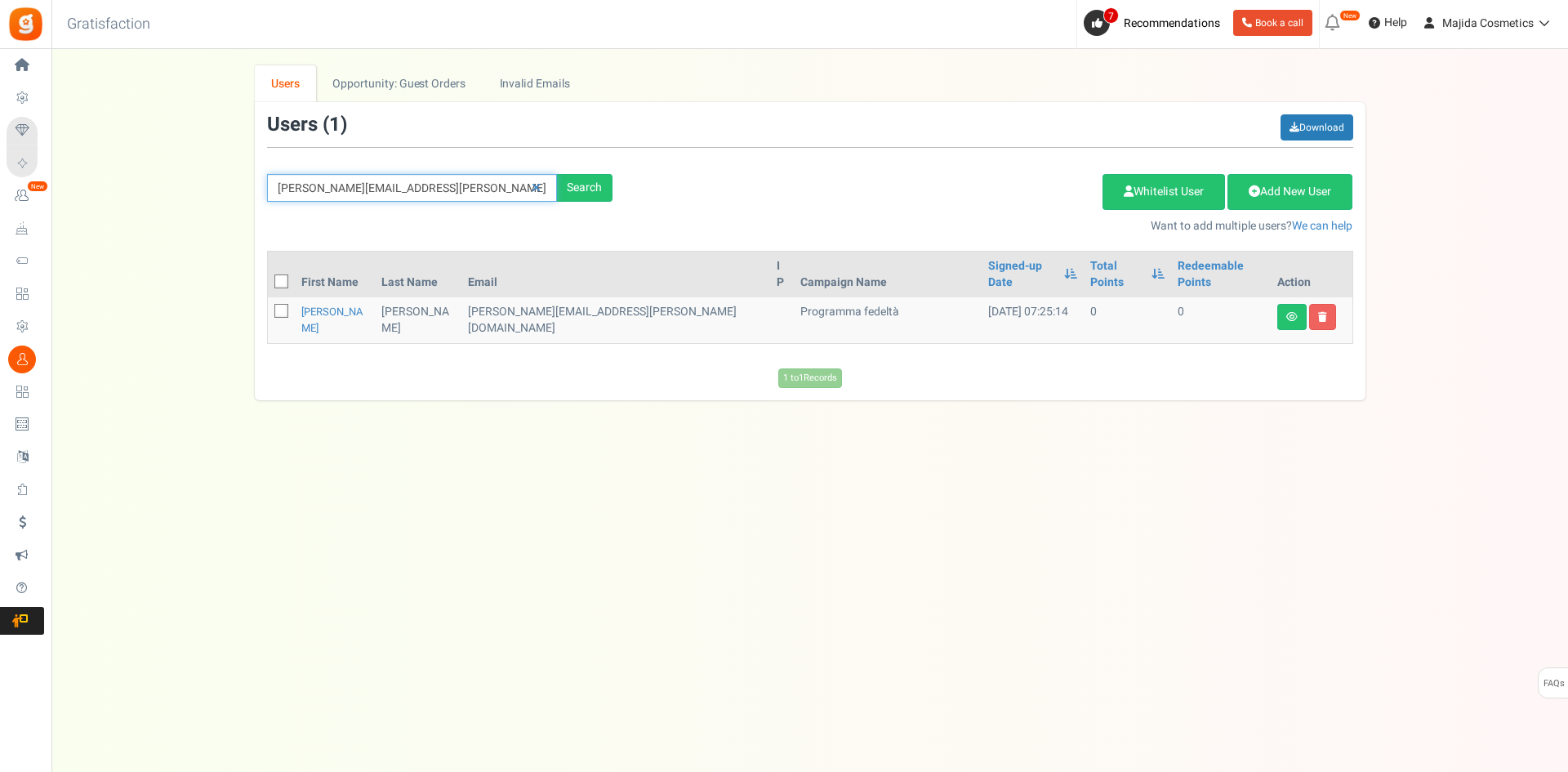
drag, startPoint x: 330, startPoint y: 184, endPoint x: 223, endPoint y: 195, distance: 107.6
click at [222, 194] on div "We've rolled out a NEW FEATURE! convert potential guest orders to customers. Ch…" at bounding box center [810, 232] width 1484 height 335
paste input "Bellessere Service"
click at [587, 194] on div "Search" at bounding box center [584, 188] width 55 height 28
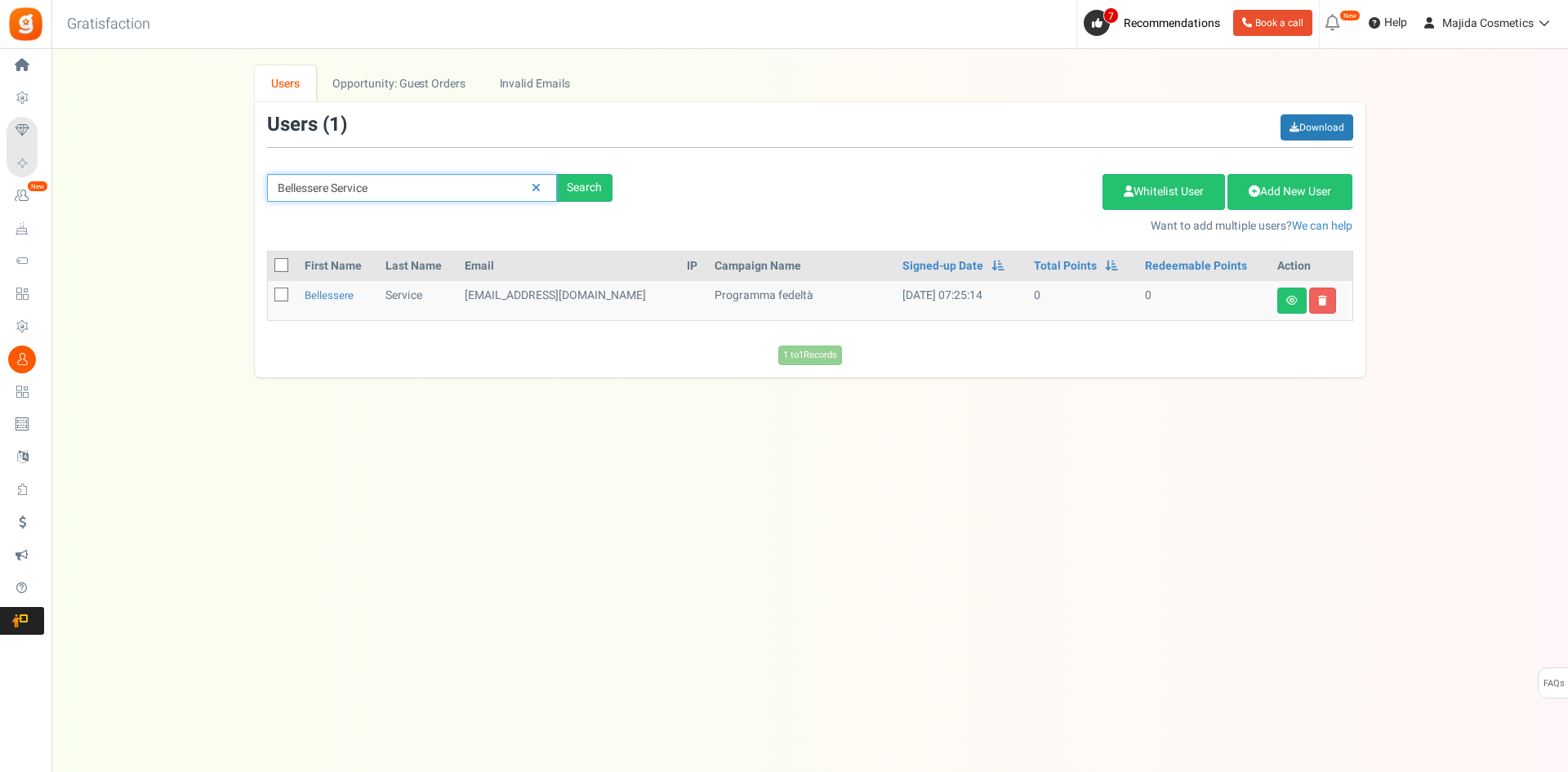
drag, startPoint x: 452, startPoint y: 183, endPoint x: 120, endPoint y: 211, distance: 333.2
click at [120, 211] on div "We've rolled out a NEW FEATURE! convert potential guest orders to customers. Ch…" at bounding box center [810, 221] width 1484 height 312
paste input "[PERSON_NAME]"
click at [574, 186] on div "Search" at bounding box center [584, 188] width 55 height 28
click at [595, 183] on div "Search" at bounding box center [584, 188] width 55 height 28
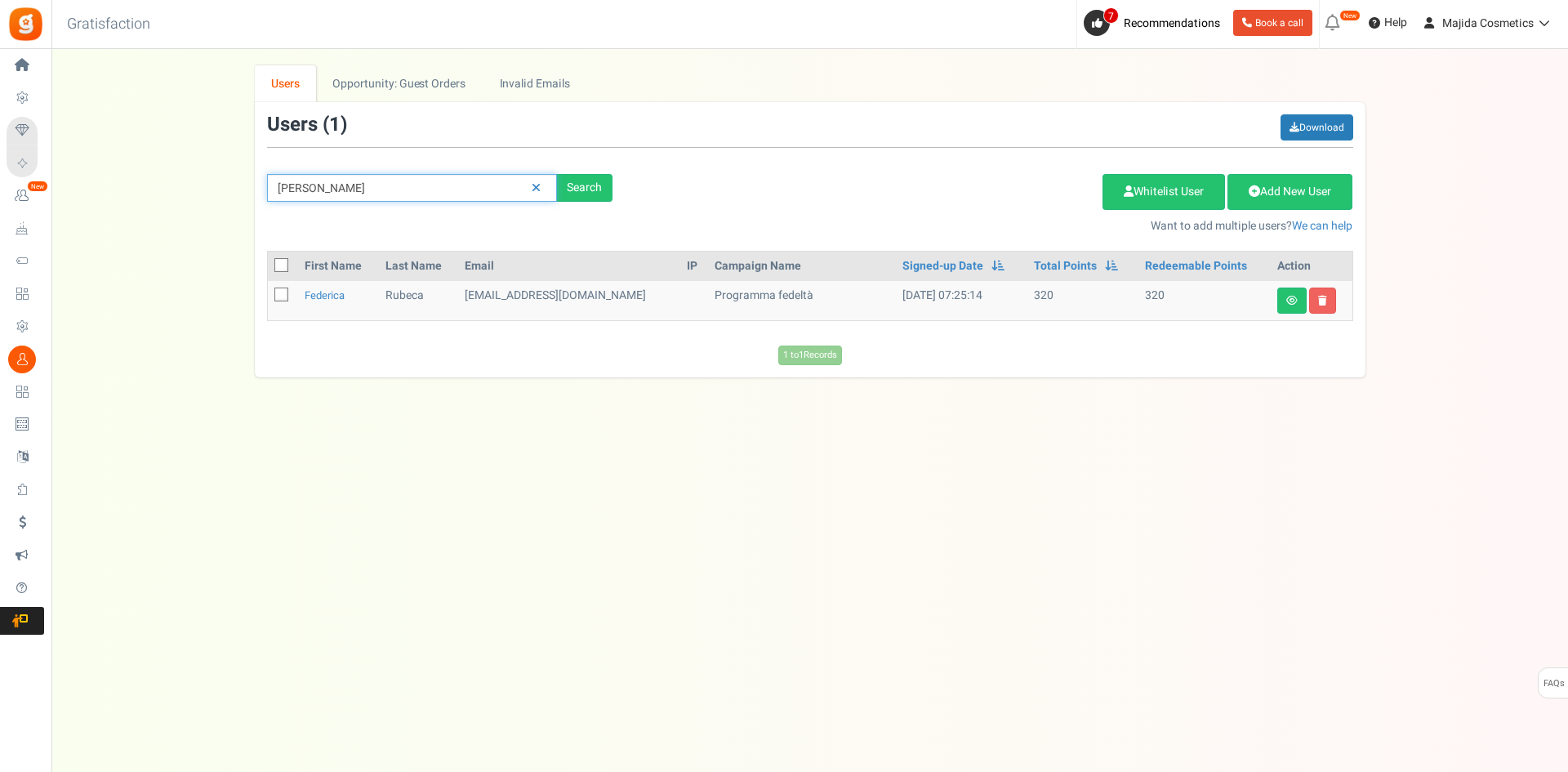
drag, startPoint x: 389, startPoint y: 193, endPoint x: 247, endPoint y: 196, distance: 142.0
click at [267, 196] on input "[PERSON_NAME]" at bounding box center [412, 188] width 290 height 28
paste input "[PERSON_NAME]"
click at [616, 185] on div "[PERSON_NAME] Search" at bounding box center [439, 188] width 370 height 28
click at [591, 180] on div "Search" at bounding box center [584, 188] width 55 height 28
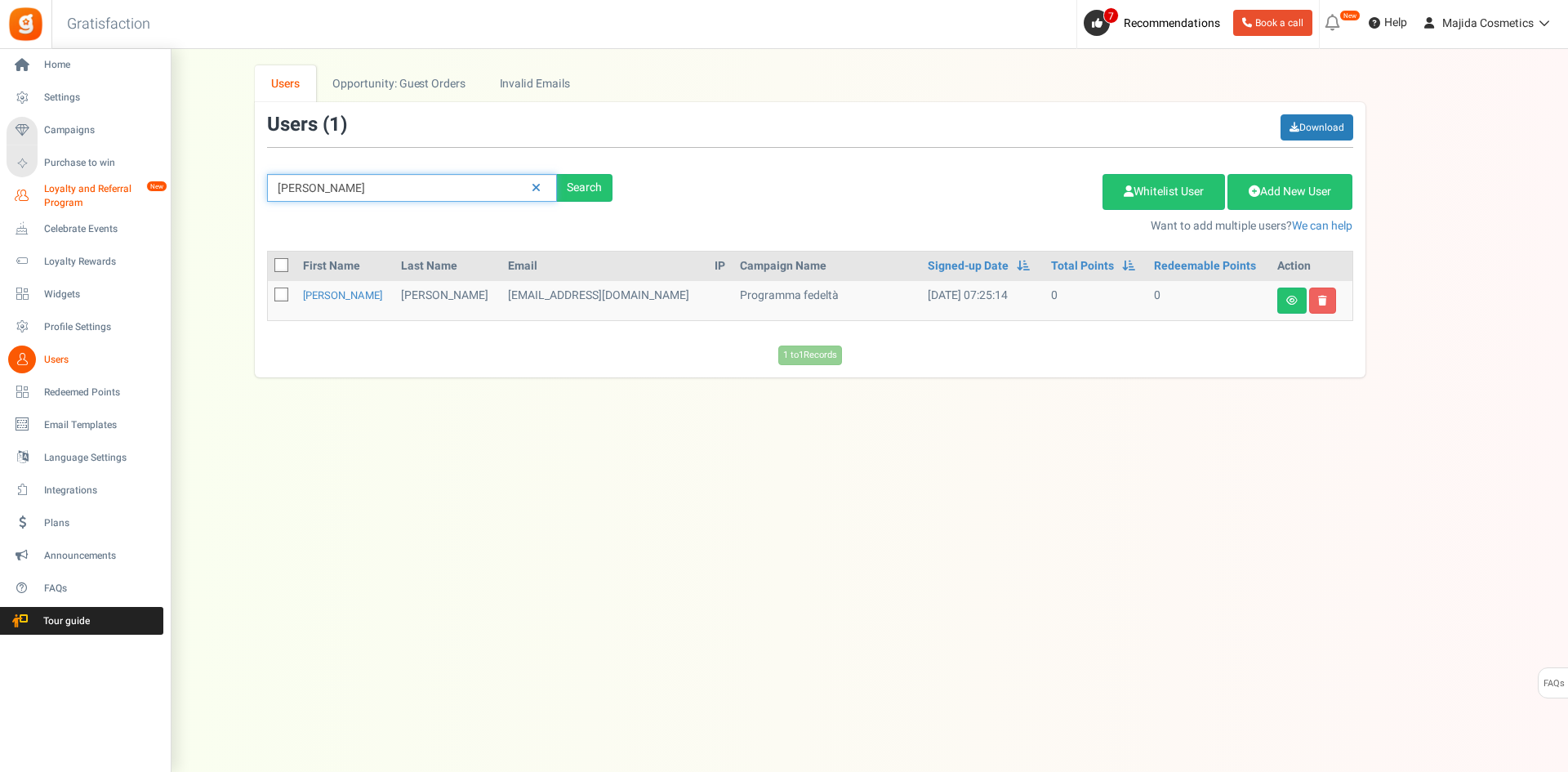
drag, startPoint x: 337, startPoint y: 191, endPoint x: 11, endPoint y: 199, distance: 326.1
click at [3, 202] on div "Home Settings Campaigns Purchase to win Loyalty and Referral Program New Celebr…" at bounding box center [784, 394] width 1568 height 691
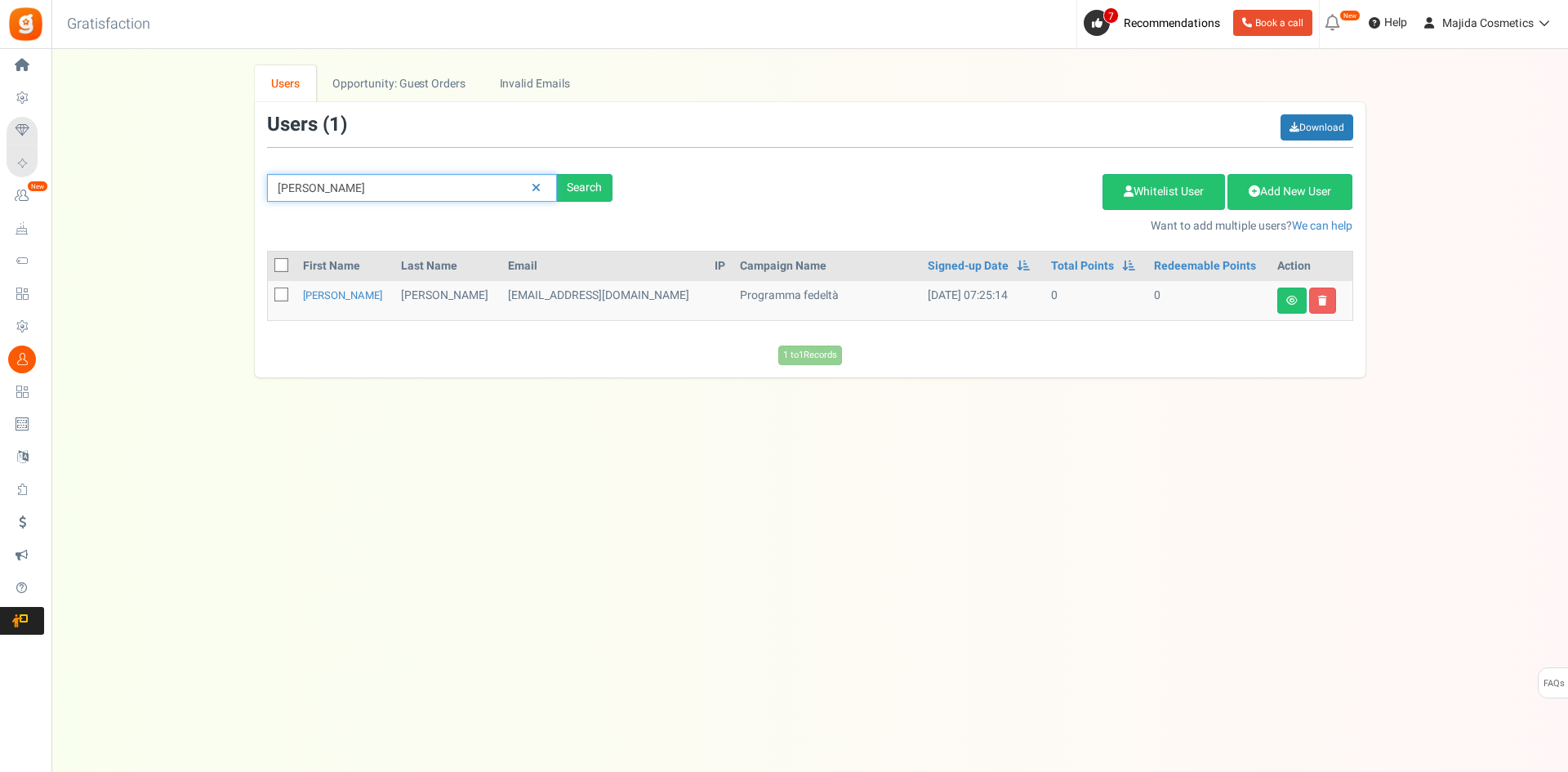
paste input "tudio Di"
click at [573, 188] on div "Search" at bounding box center [584, 188] width 55 height 28
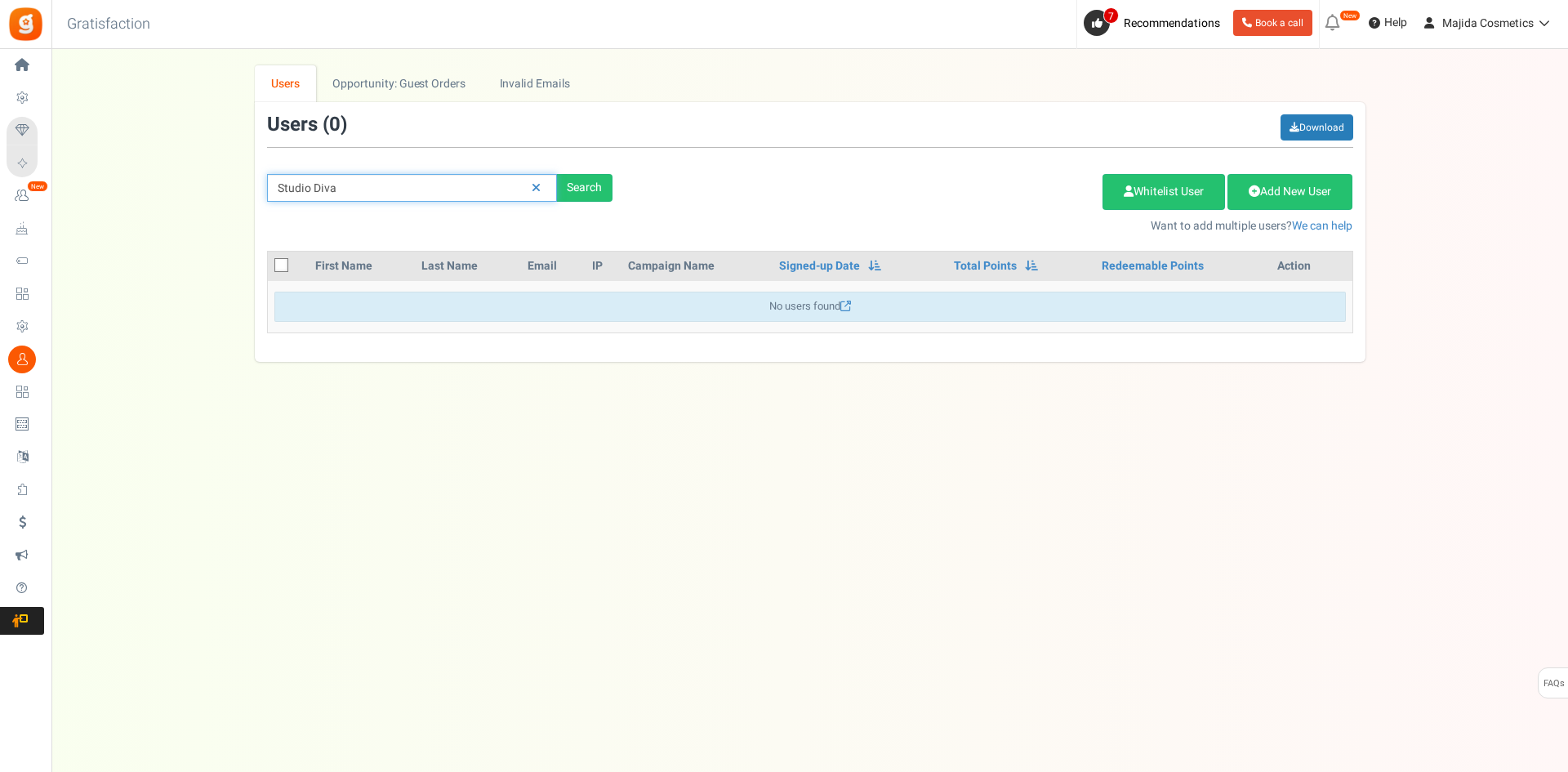
drag, startPoint x: 457, startPoint y: 191, endPoint x: 218, endPoint y: 199, distance: 239.1
click at [218, 199] on div "We've rolled out a NEW FEATURE! convert potential guest orders to customers. Ch…" at bounding box center [810, 214] width 1484 height 297
click at [605, 182] on div "Search" at bounding box center [584, 188] width 55 height 28
drag, startPoint x: 493, startPoint y: 196, endPoint x: 255, endPoint y: 161, distance: 240.6
click at [0, 161] on div "Home Settings Campaigns Purchase to win Loyalty and Referral Program New Celebr…" at bounding box center [784, 394] width 1568 height 691
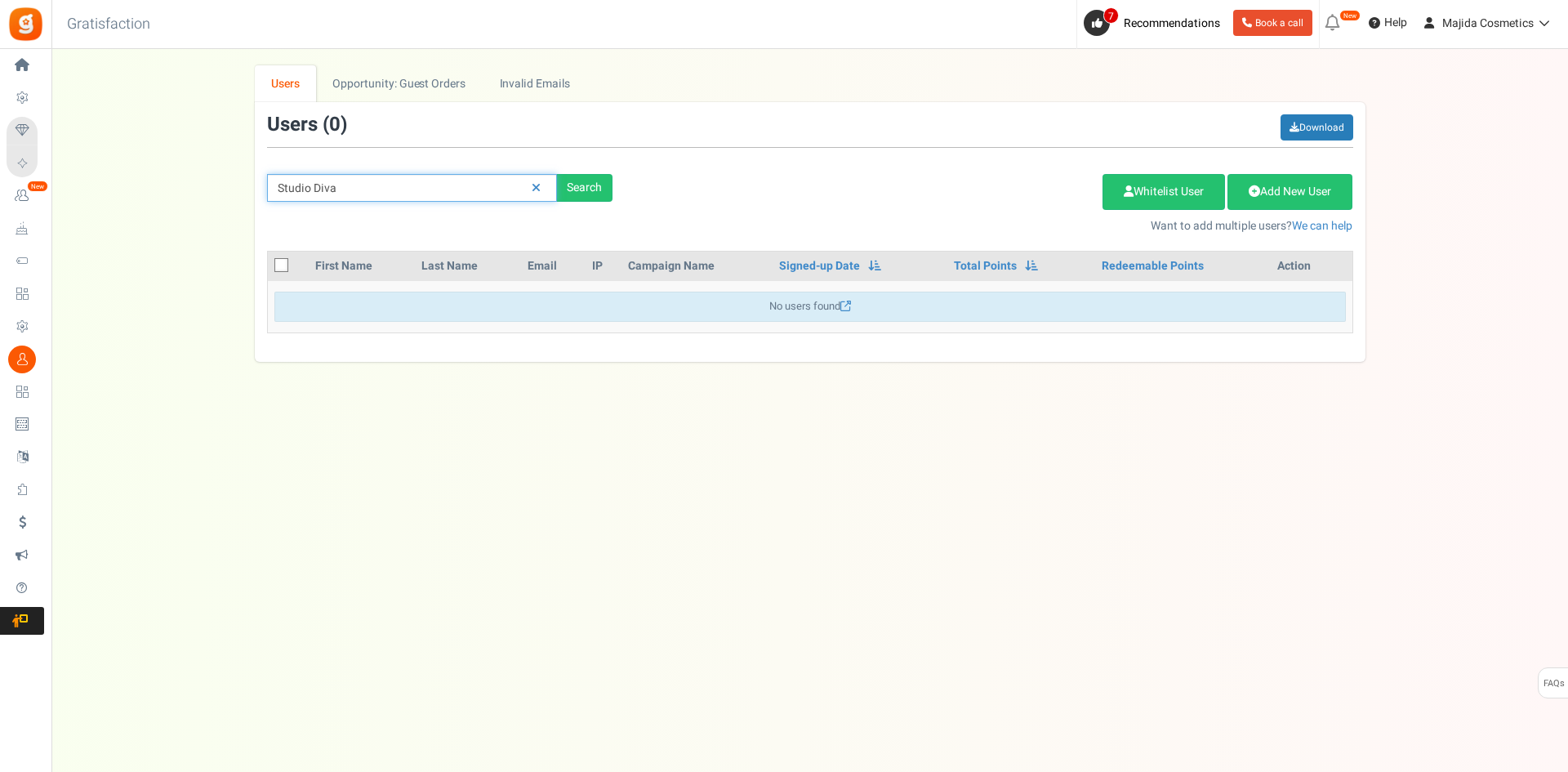
paste input "[EMAIL_ADDRESS][DOMAIN_NAME]"
click at [574, 188] on div "Search" at bounding box center [584, 188] width 55 height 28
click at [587, 179] on div "Search" at bounding box center [584, 188] width 55 height 28
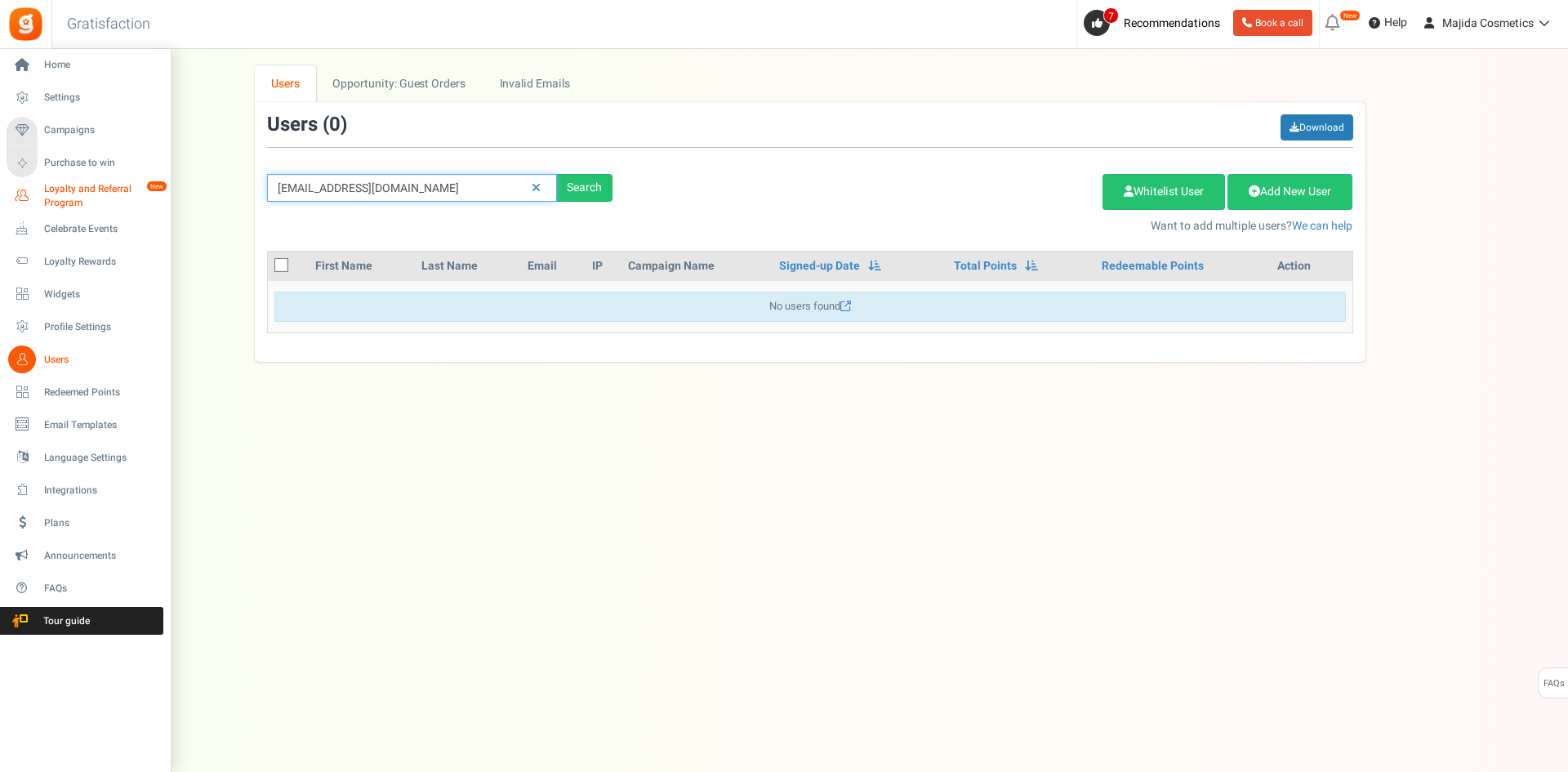
drag, startPoint x: 454, startPoint y: 181, endPoint x: 22, endPoint y: 183, distance: 432.0
click at [29, 183] on div "Home Settings Campaigns Purchase to win Loyalty and Referral Program New Celebr…" at bounding box center [784, 394] width 1568 height 691
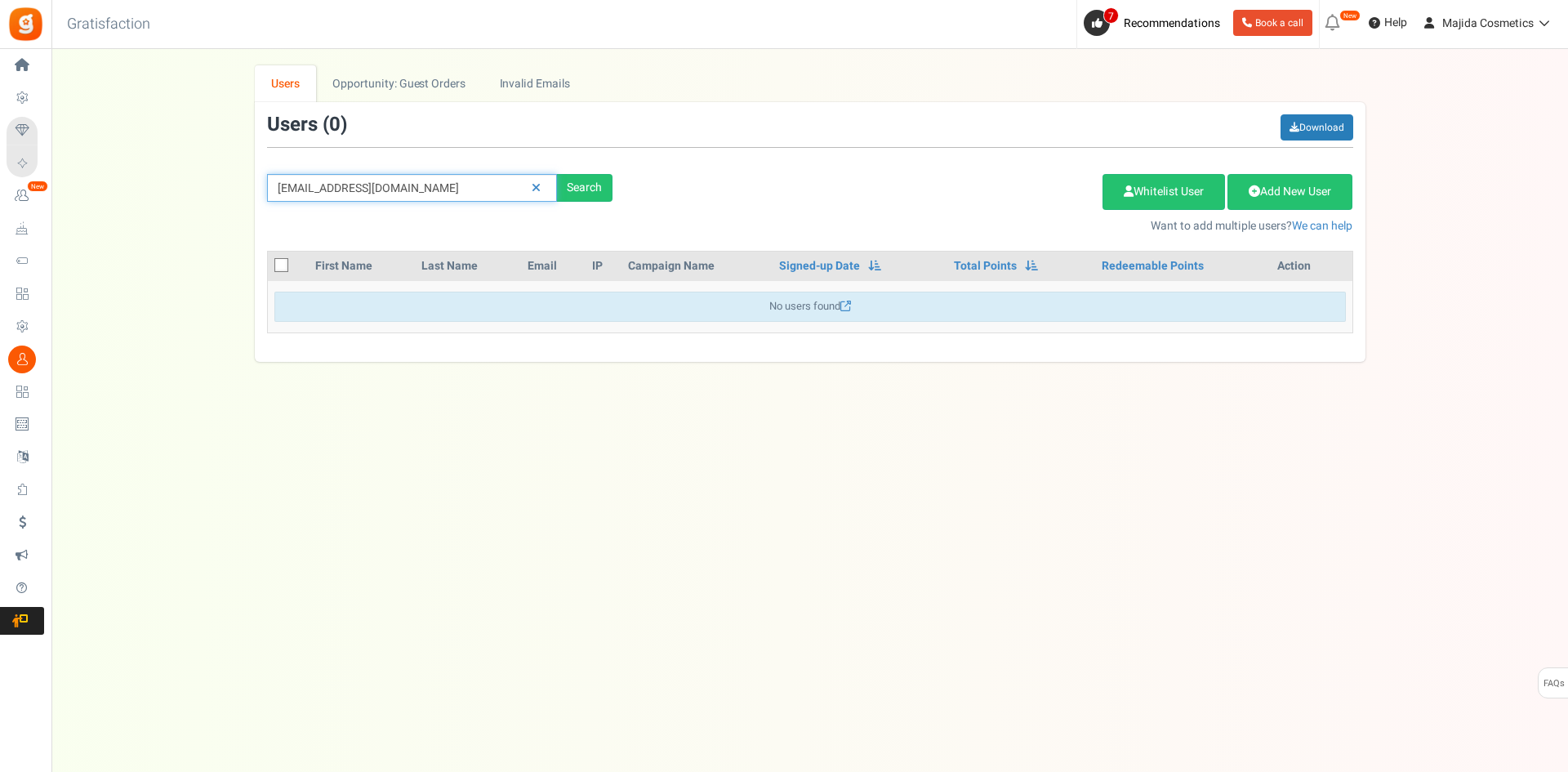
paste input "[EMAIL_ADDRESS][DOMAIN_NAME]"
click at [574, 190] on div "Search" at bounding box center [584, 188] width 55 height 28
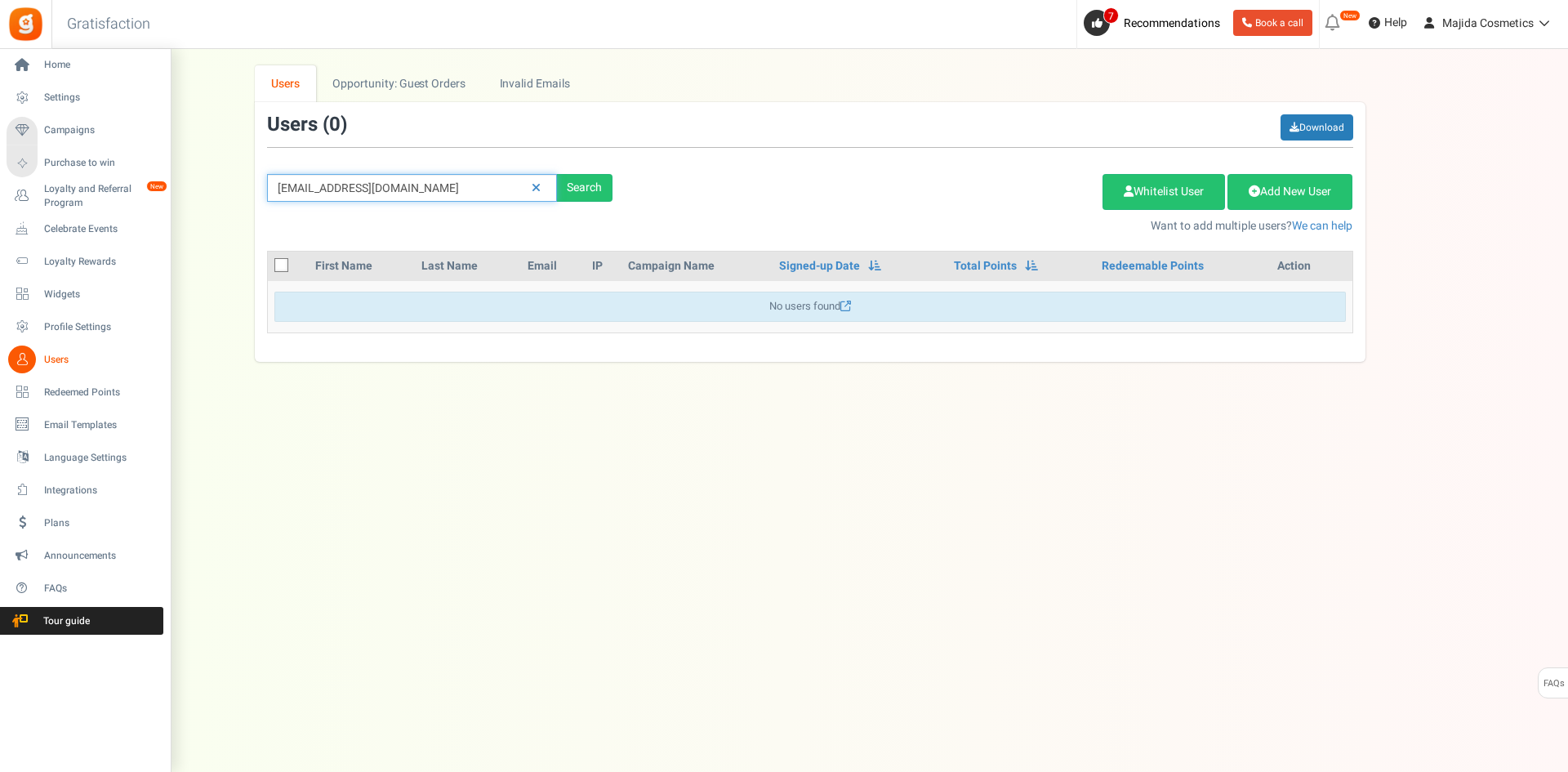
drag, startPoint x: 413, startPoint y: 193, endPoint x: 0, endPoint y: 195, distance: 413.0
click at [0, 195] on div "Home Settings Campaigns Purchase to win Loyalty and Referral Program New Celebr…" at bounding box center [784, 394] width 1568 height 691
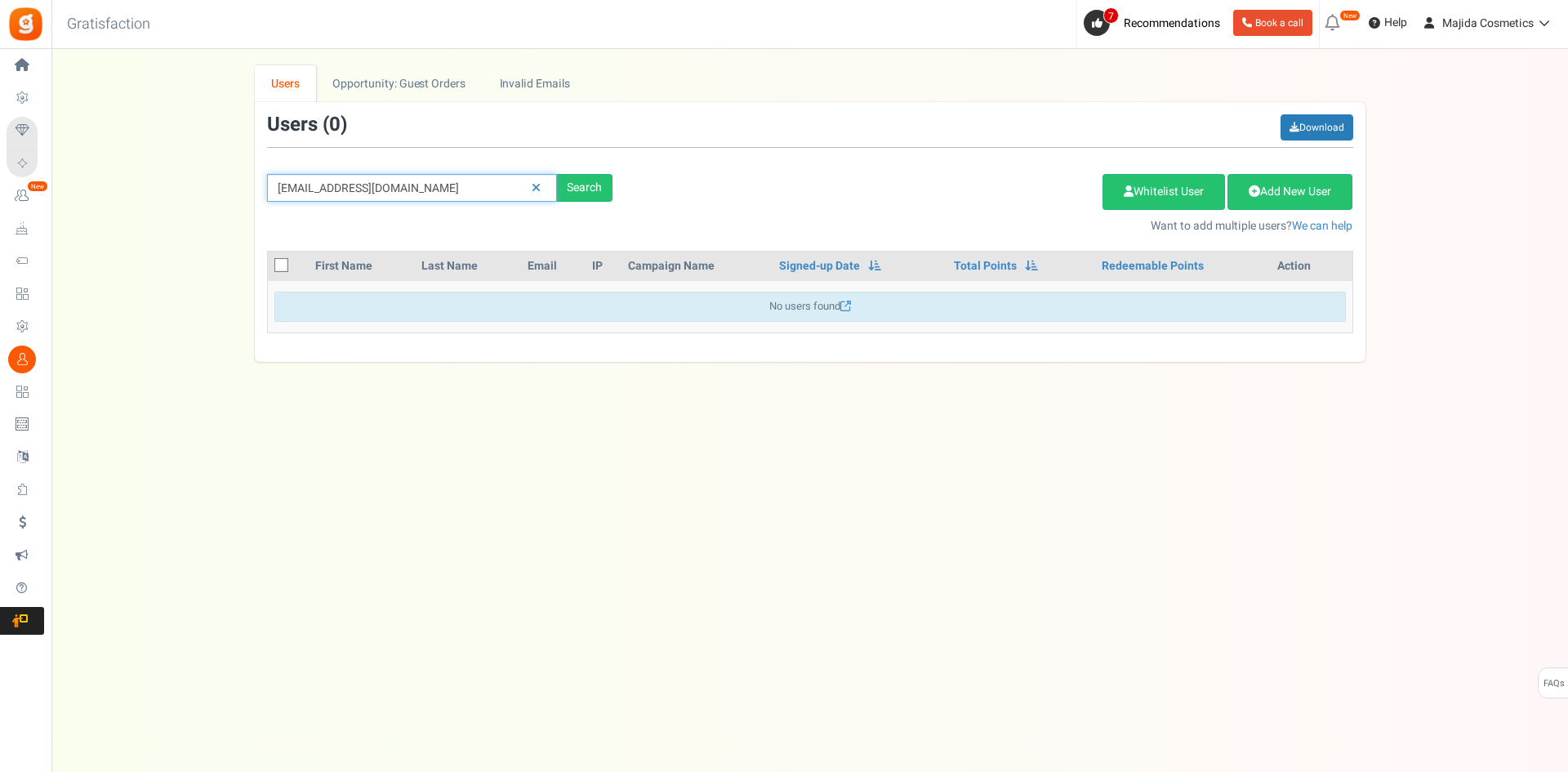
paste input "[EMAIL_ADDRESS][DOMAIN_NAME]"
click at [595, 183] on div "Search" at bounding box center [584, 188] width 55 height 28
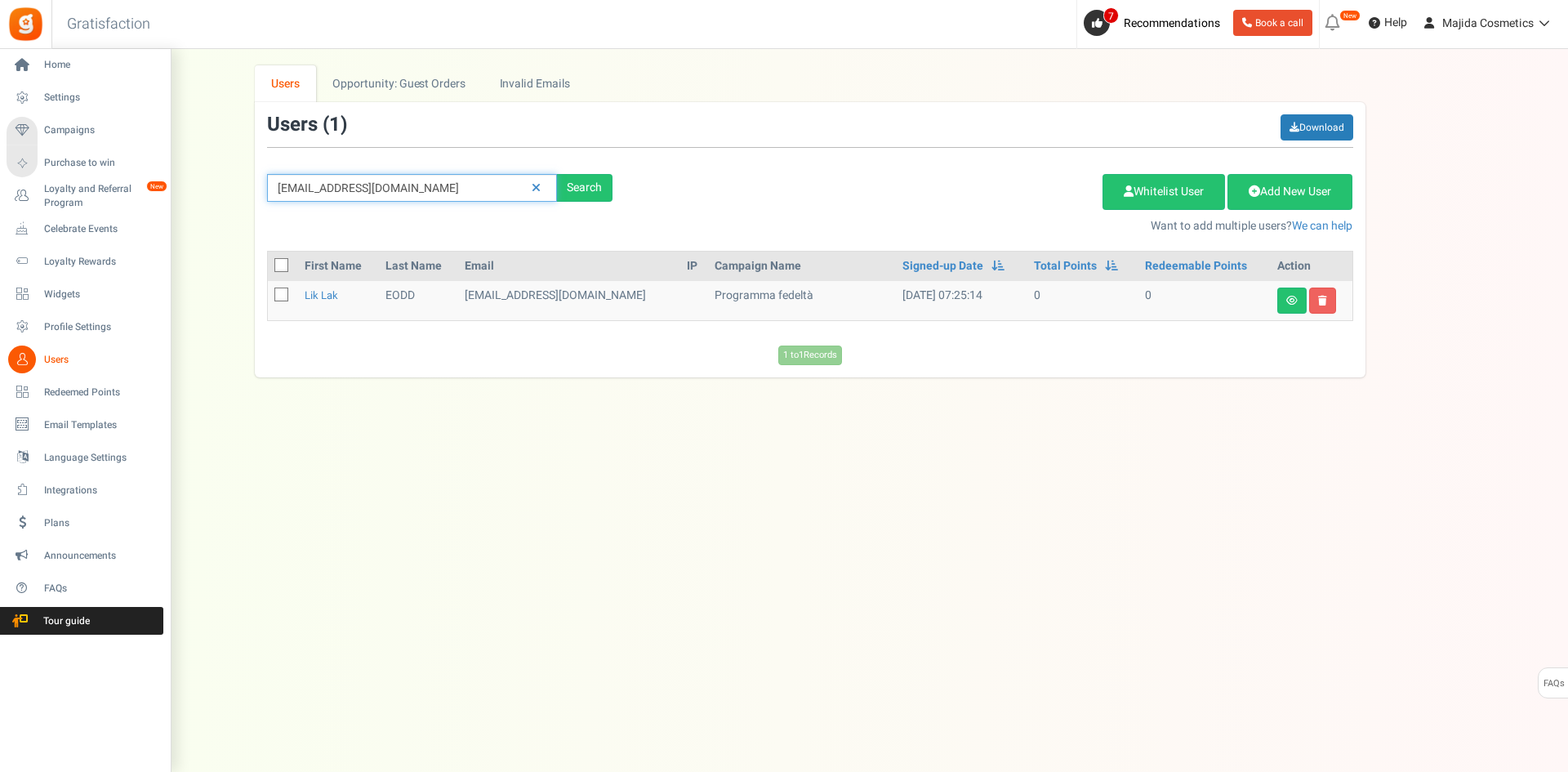
drag, startPoint x: 439, startPoint y: 184, endPoint x: 0, endPoint y: 171, distance: 439.2
click at [0, 171] on div "Home Settings Campaigns Purchase to win Loyalty and Referral Program New Celebr…" at bounding box center [784, 394] width 1568 height 691
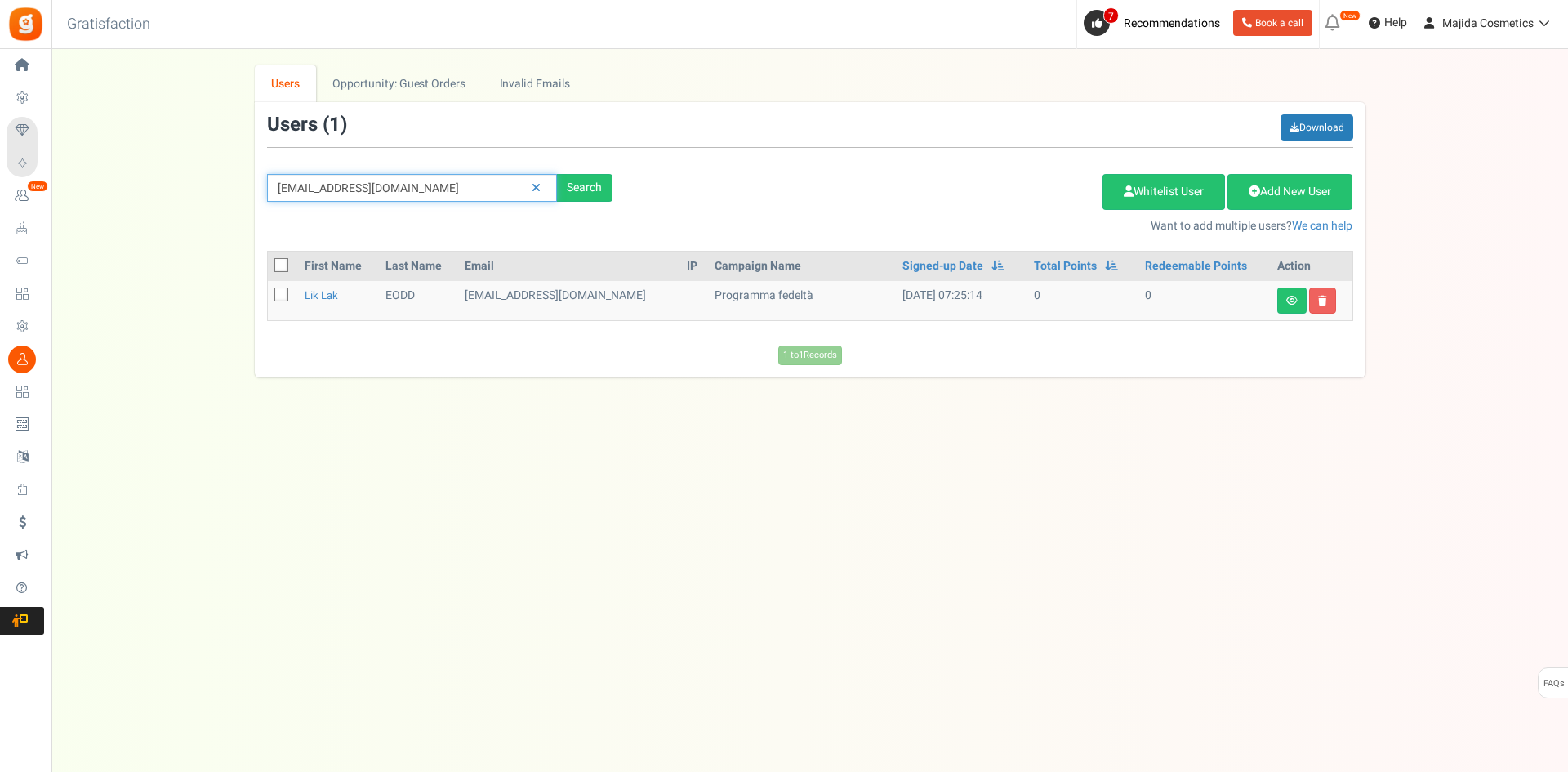
paste input "sveta-vesna19"
click at [592, 192] on div "Search" at bounding box center [584, 188] width 55 height 28
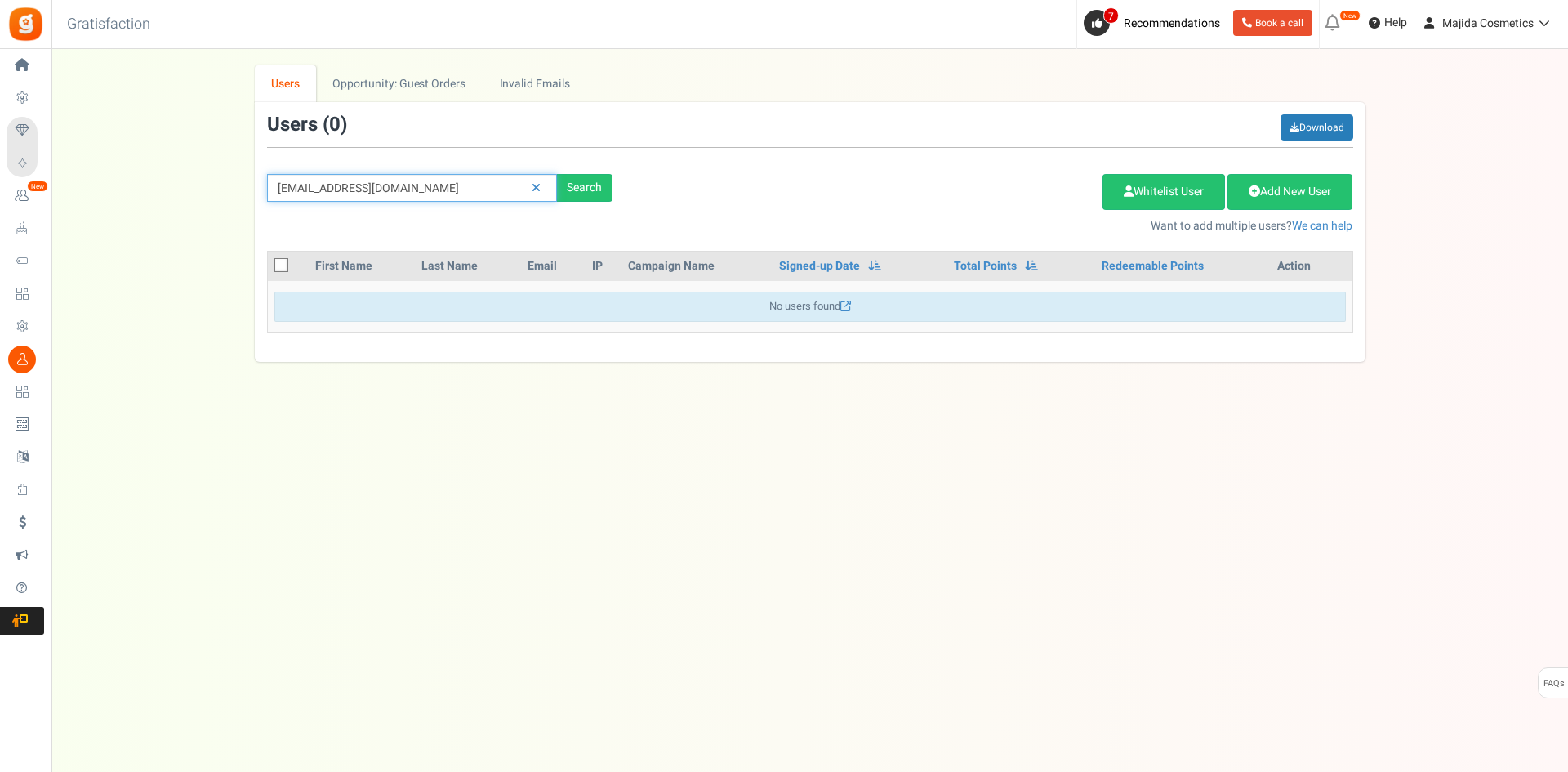
drag, startPoint x: 431, startPoint y: 184, endPoint x: 301, endPoint y: 179, distance: 130.1
click at [0, 204] on div "Home Settings Campaigns Purchase to win Loyalty and Referral Program New Celebr…" at bounding box center [784, 394] width 1568 height 691
paste input "[EMAIL_ADDRESS][DOMAIN_NAME]"
click at [576, 189] on div "Search" at bounding box center [584, 188] width 55 height 28
drag, startPoint x: 418, startPoint y: 187, endPoint x: 149, endPoint y: 190, distance: 269.0
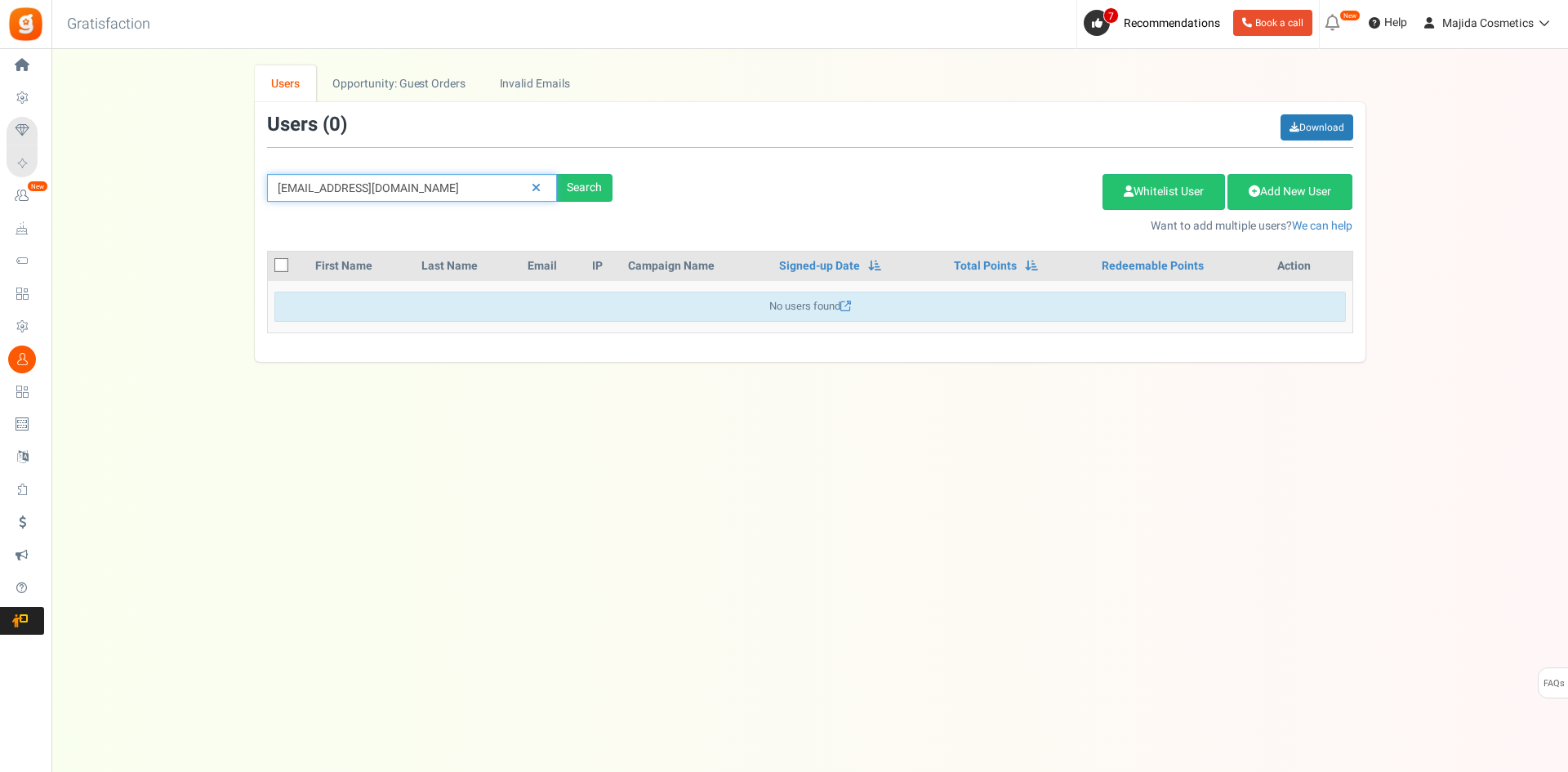
click at [149, 190] on div "We've rolled out a NEW FEATURE! convert potential guest orders to customers. Ch…" at bounding box center [810, 214] width 1484 height 297
paste input "[EMAIL_ADDRESS]"
click at [606, 184] on div "Search" at bounding box center [584, 188] width 55 height 28
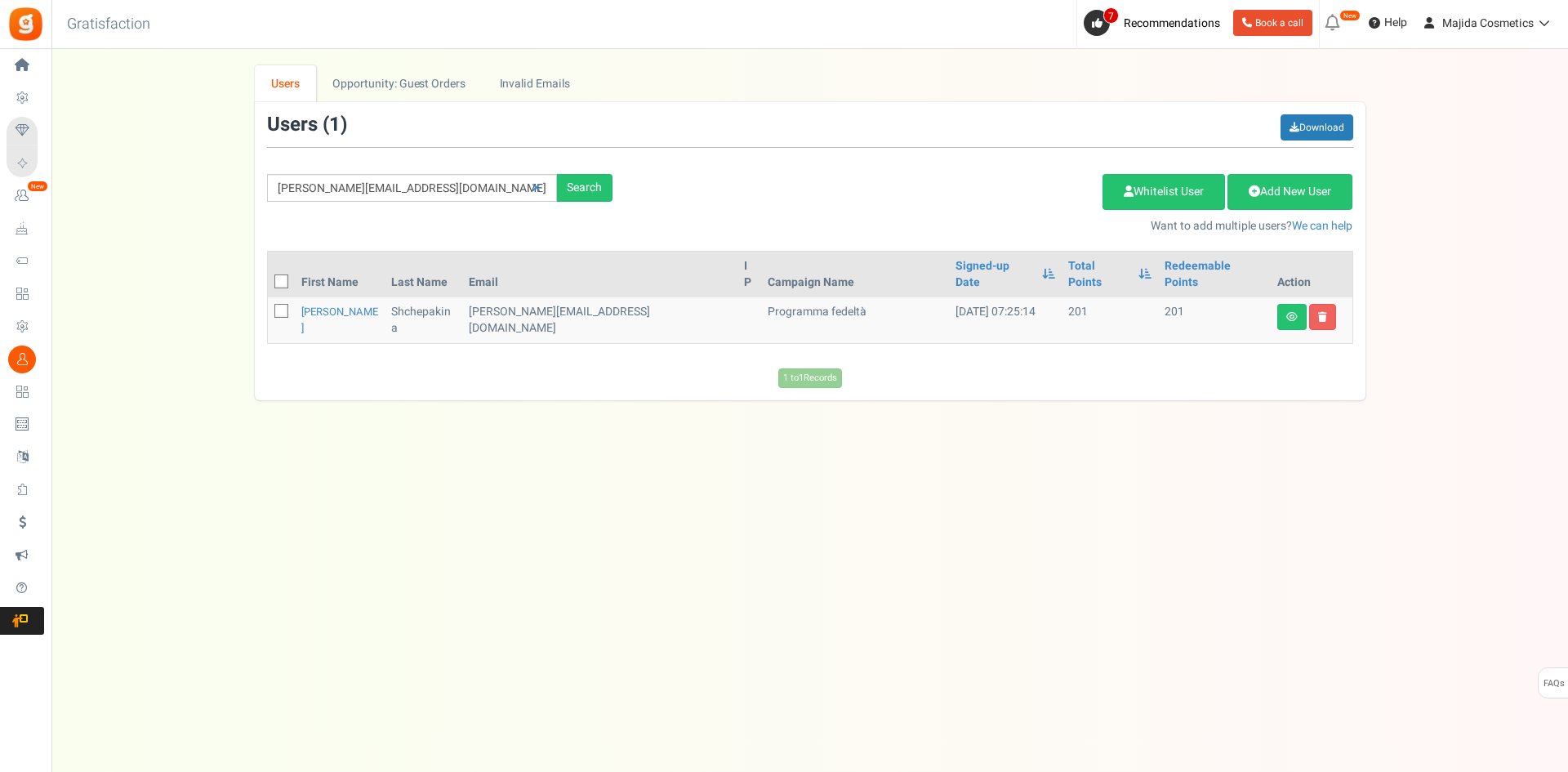
click at [1448, 372] on div "We've rolled out a NEW FEATURE! convert potential guest orders to customers. Ch…" at bounding box center [810, 232] width 1484 height 335
click at [412, 194] on input "[PERSON_NAME][EMAIL_ADDRESS][DOMAIN_NAME]" at bounding box center [412, 188] width 290 height 28
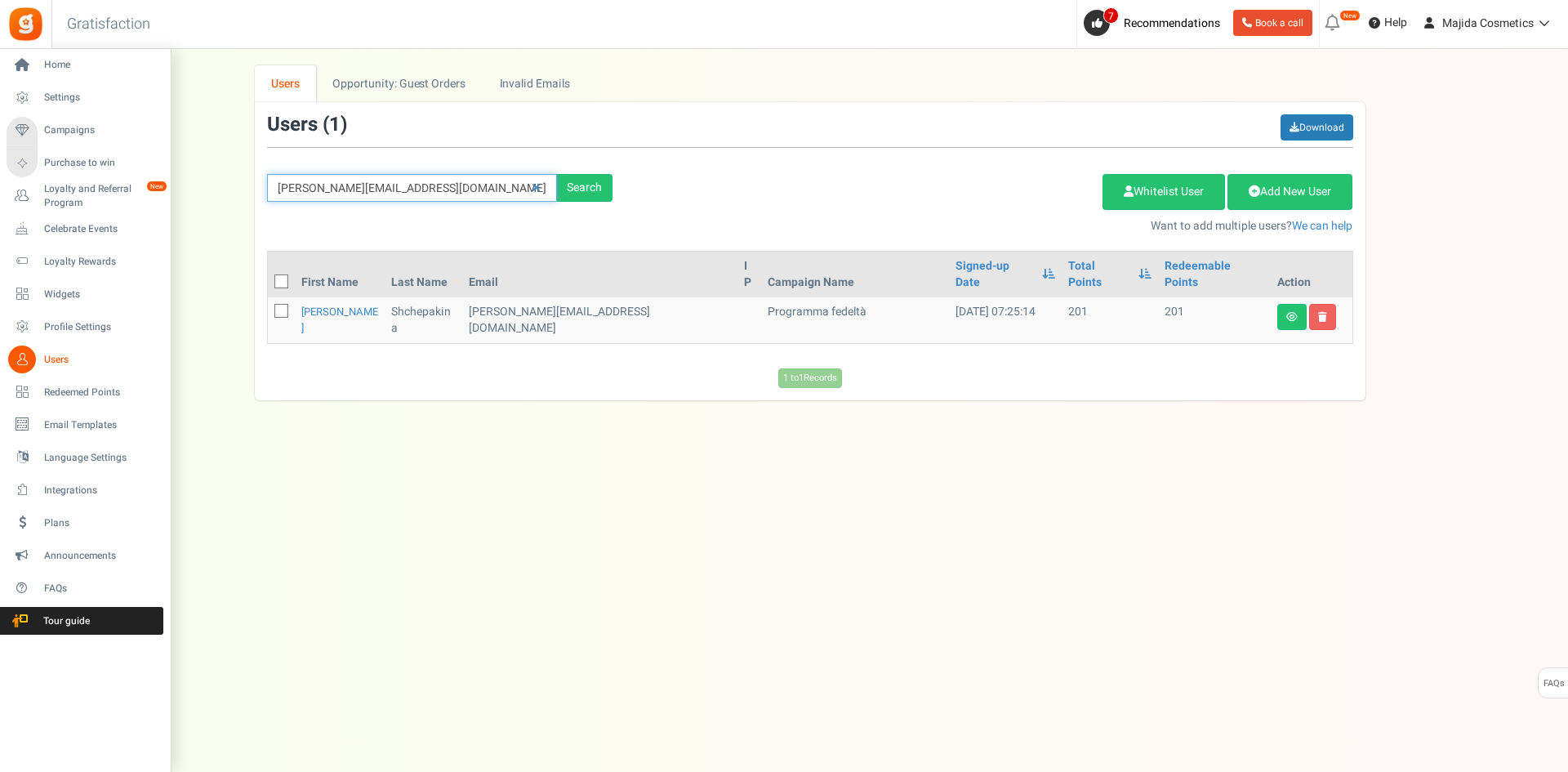
drag, startPoint x: 467, startPoint y: 183, endPoint x: 0, endPoint y: 188, distance: 467.0
click at [0, 188] on div "Home Settings Campaigns Purchase to win Loyalty and Referral Program New Celebr…" at bounding box center [784, 394] width 1568 height 691
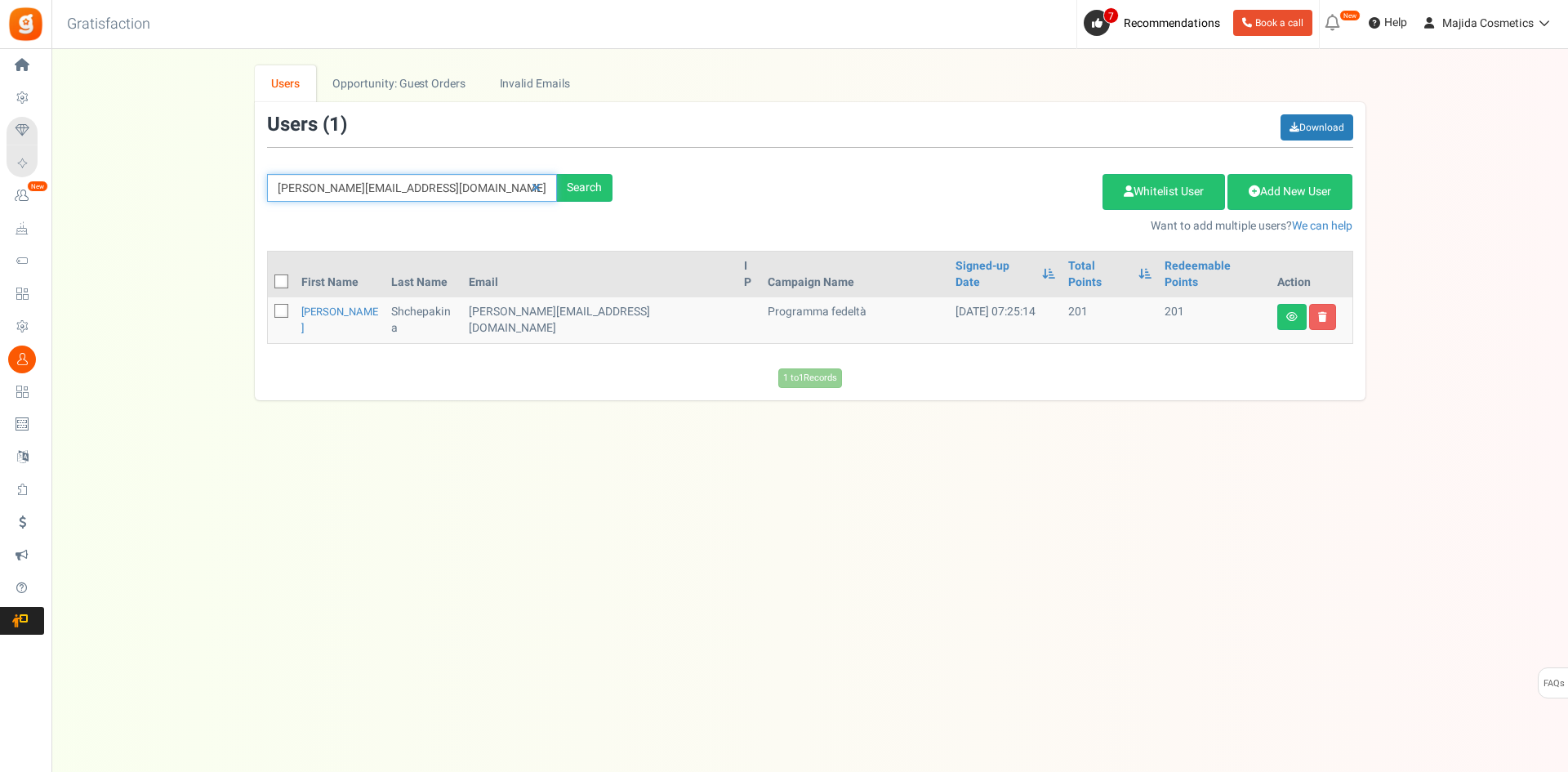
paste input "[PERSON_NAME]"
type input "[PERSON_NAME]"
click at [561, 183] on div "Search" at bounding box center [584, 188] width 55 height 28
